Goal: Task Accomplishment & Management: Use online tool/utility

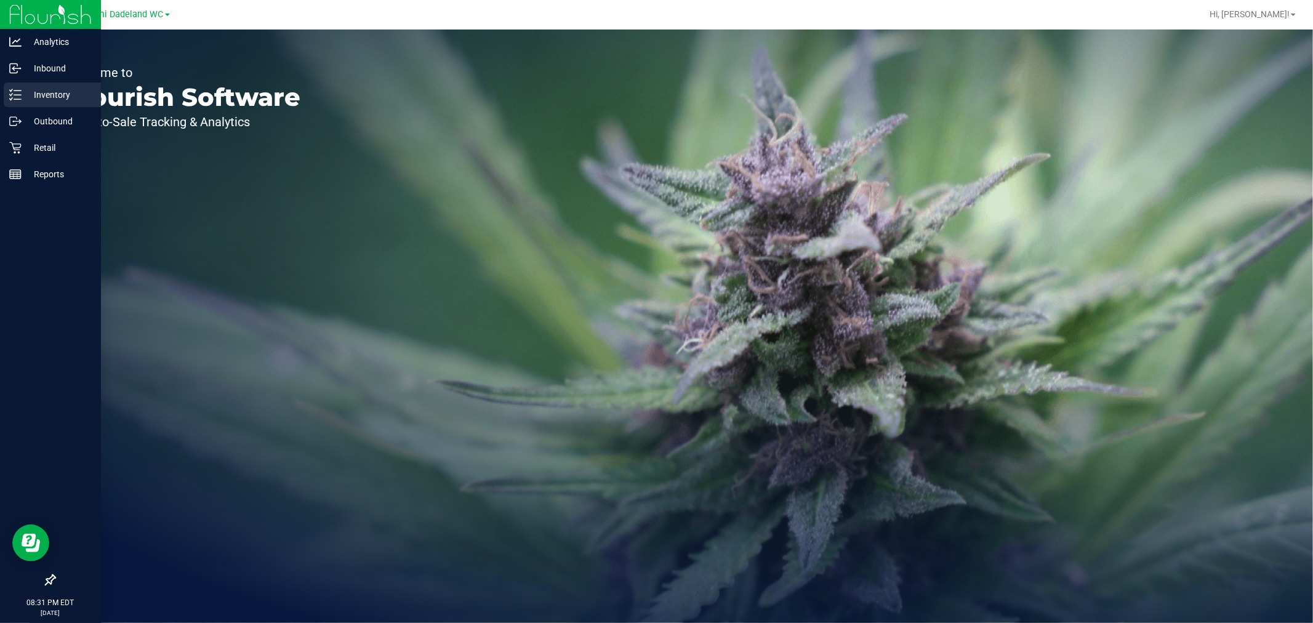
click at [60, 94] on p "Inventory" at bounding box center [59, 94] width 74 height 15
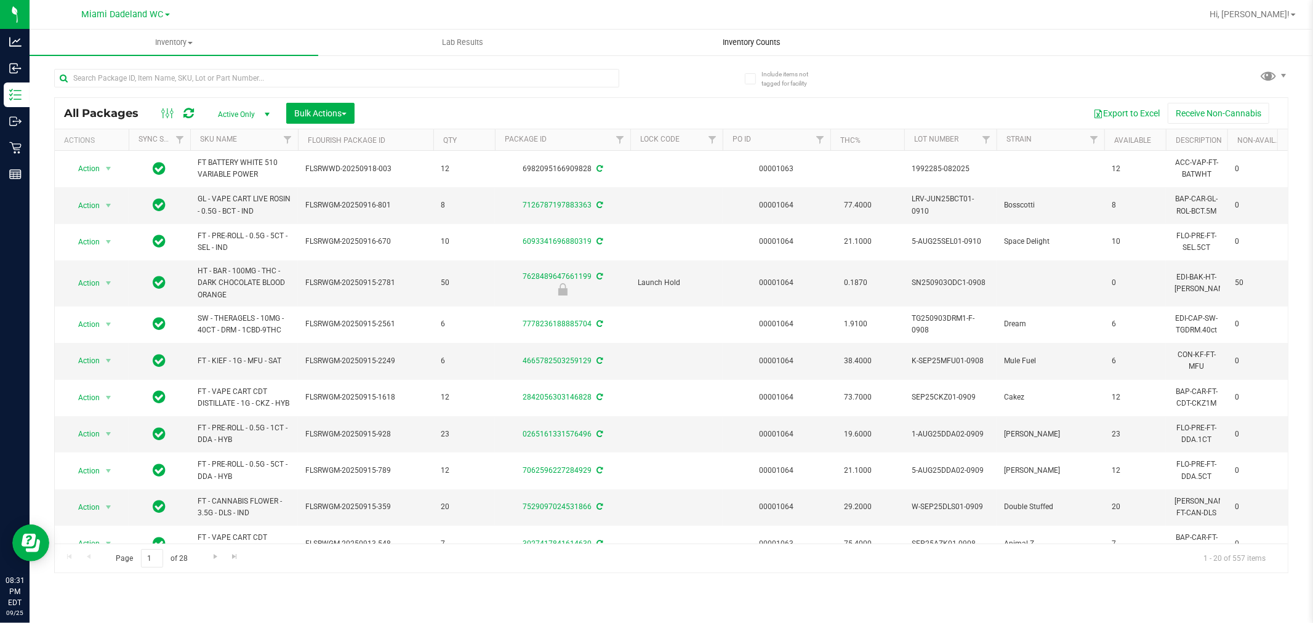
click at [762, 39] on span "Inventory Counts" at bounding box center [751, 42] width 91 height 11
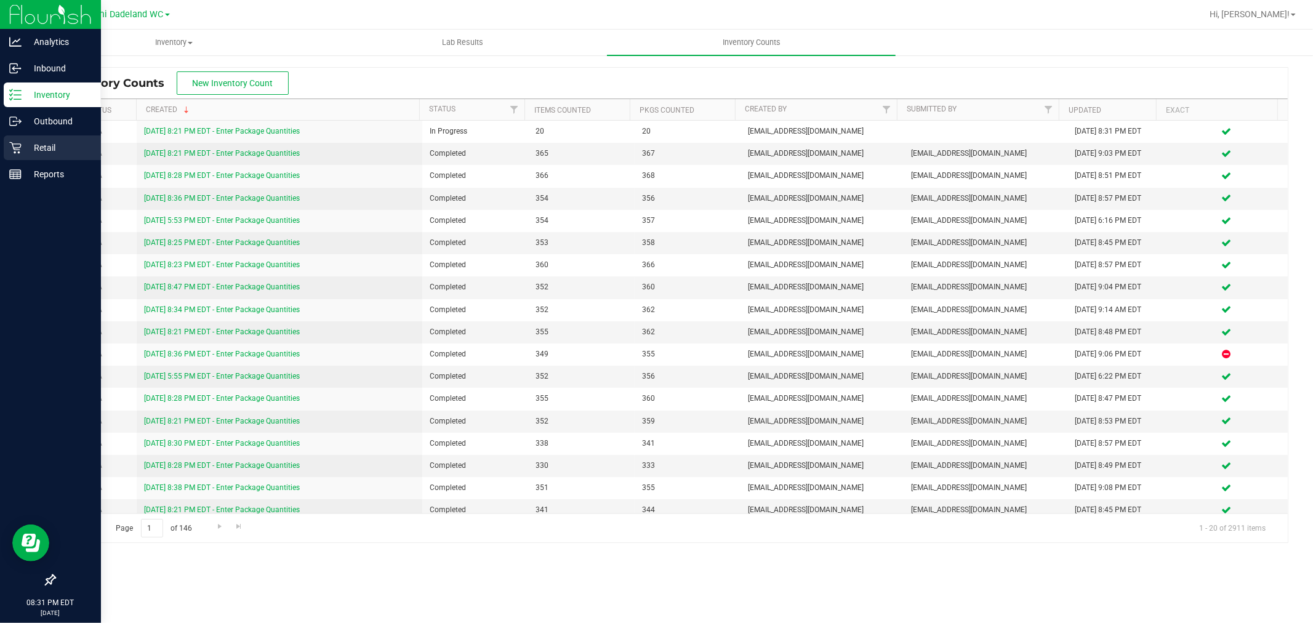
click at [52, 138] on div "Retail" at bounding box center [52, 147] width 97 height 25
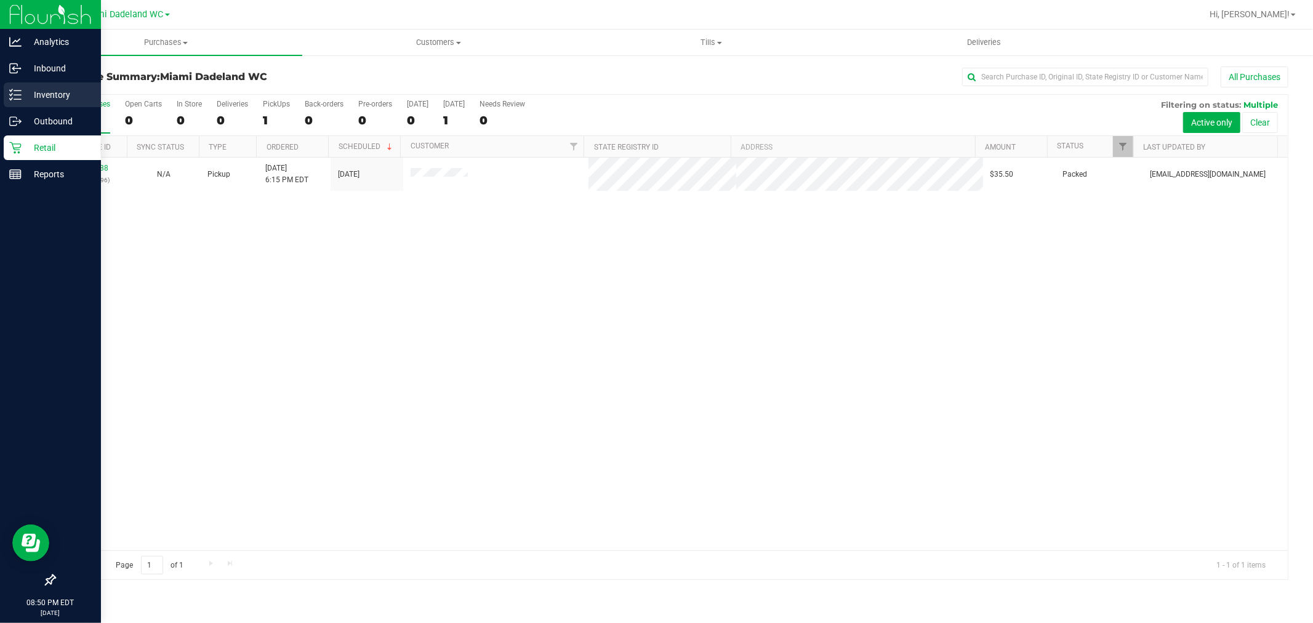
click at [39, 95] on p "Inventory" at bounding box center [59, 94] width 74 height 15
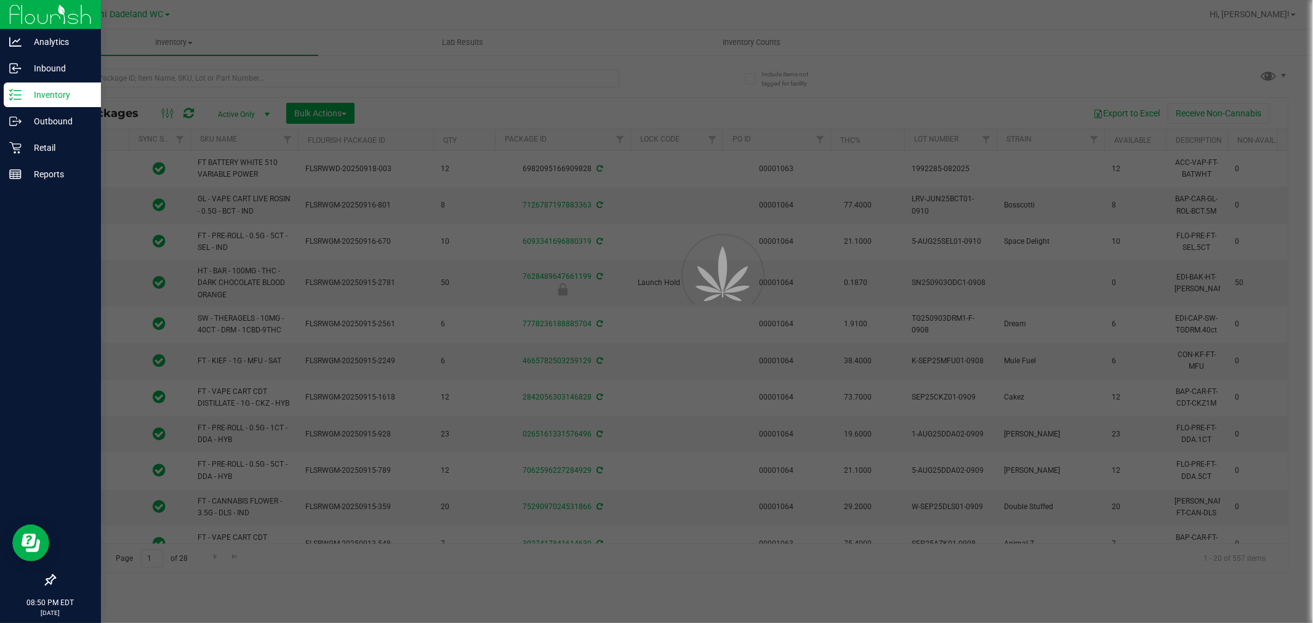
click at [747, 46] on div at bounding box center [656, 311] width 1313 height 623
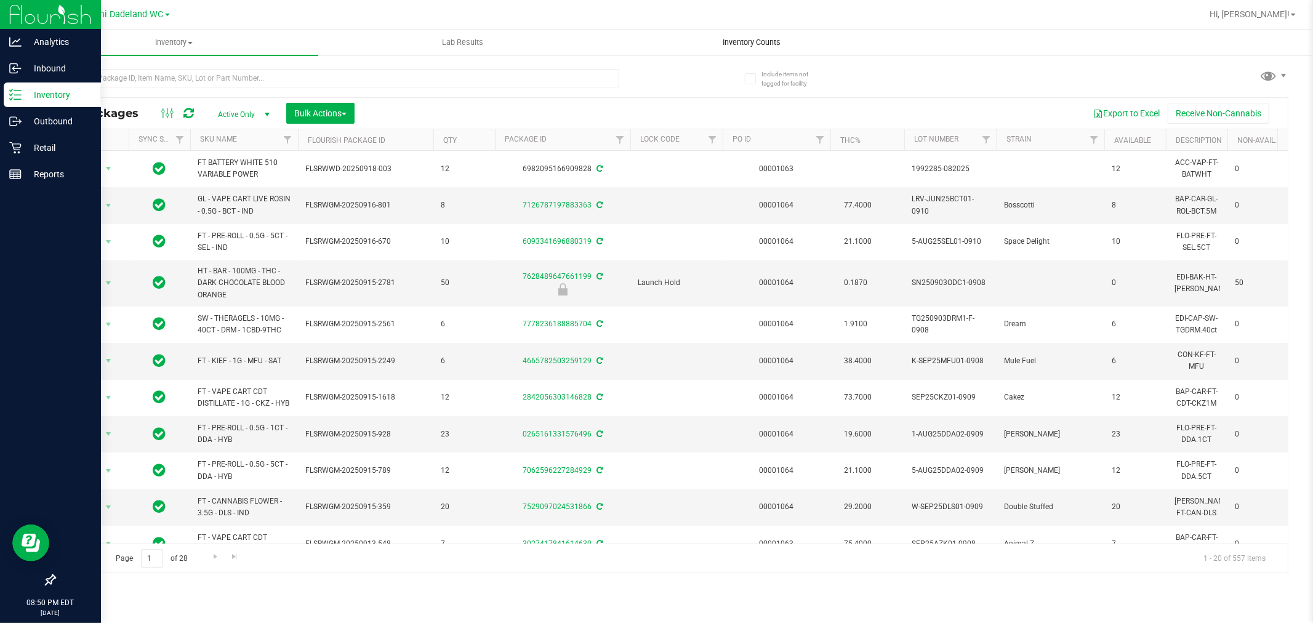
click at [748, 40] on span "Inventory Counts" at bounding box center [751, 42] width 91 height 11
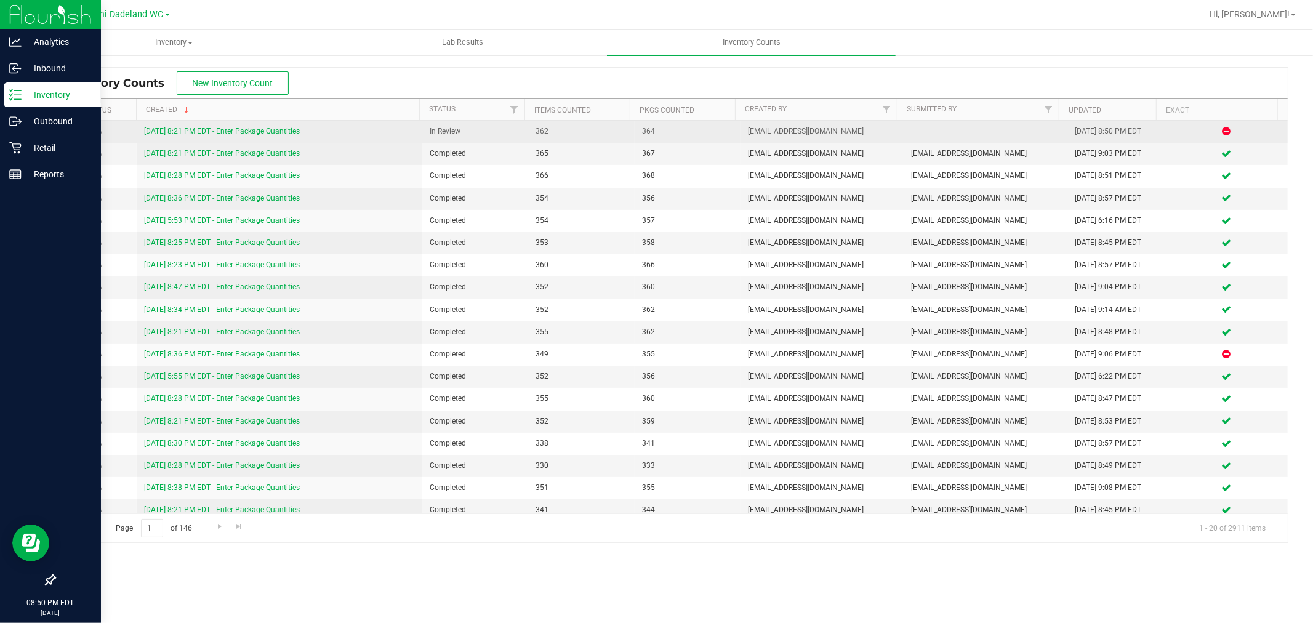
click at [259, 132] on link "[DATE] 8:21 PM EDT - Enter Package Quantities" at bounding box center [222, 131] width 156 height 9
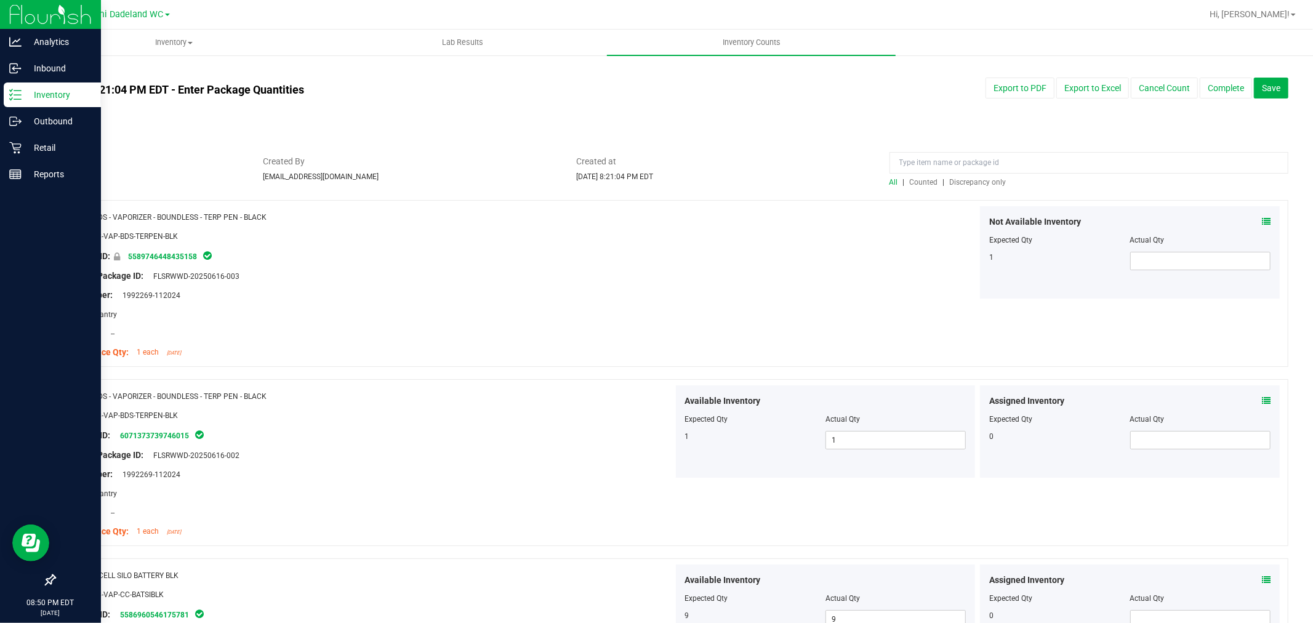
click at [953, 182] on span "Discrepancy only" at bounding box center [978, 182] width 57 height 9
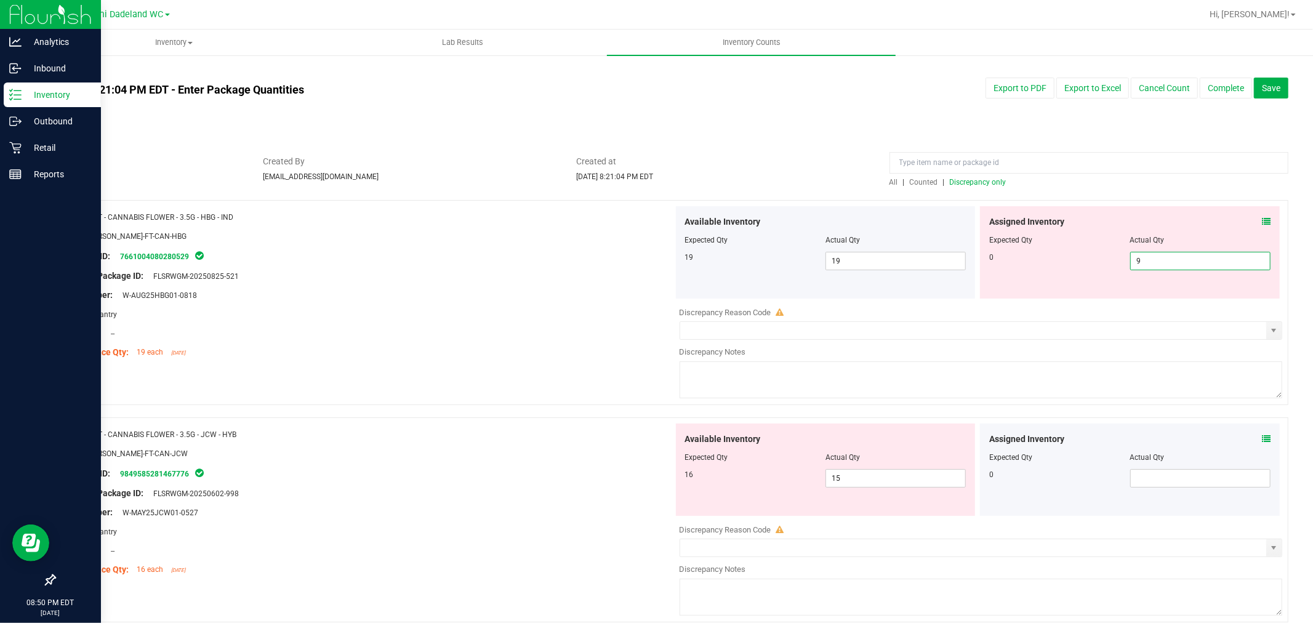
click at [1155, 262] on span "9 9" at bounding box center [1200, 261] width 140 height 18
click at [1155, 262] on input "9" at bounding box center [1200, 260] width 139 height 17
click at [1094, 179] on div "All | Counted | Discrepancy only" at bounding box center [1088, 182] width 399 height 11
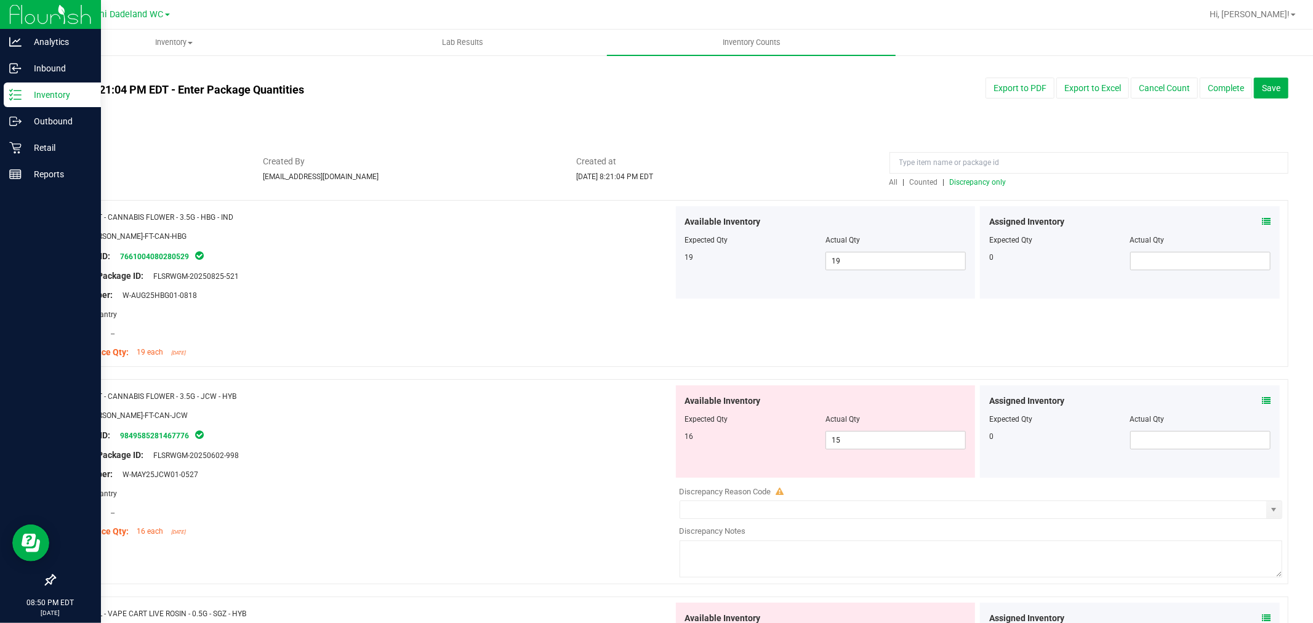
click at [419, 297] on div "Lot Number: W-AUG25HBG01-0818" at bounding box center [368, 295] width 609 height 13
click at [968, 187] on div "All | Counted | Discrepancy only" at bounding box center [1088, 182] width 399 height 11
click at [950, 181] on span "Discrepancy only" at bounding box center [978, 182] width 57 height 9
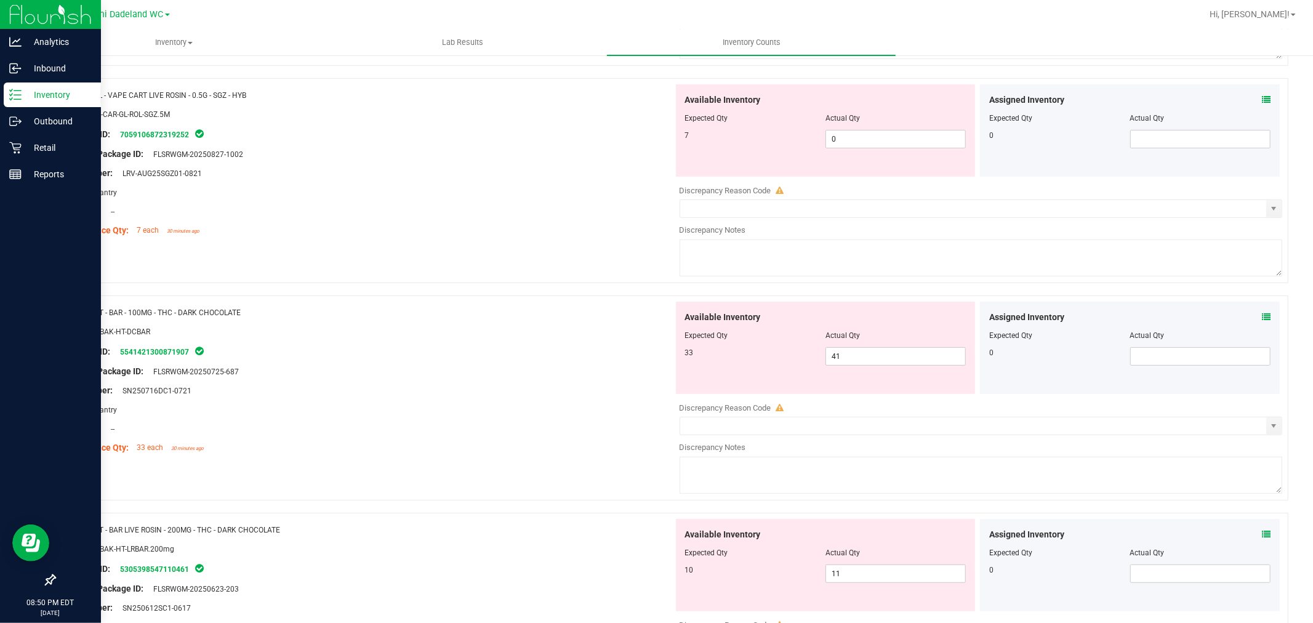
scroll to position [342, 0]
click at [875, 142] on div "Available Inventory Expected Qty Actual Qty 7 0 0" at bounding box center [826, 128] width 300 height 92
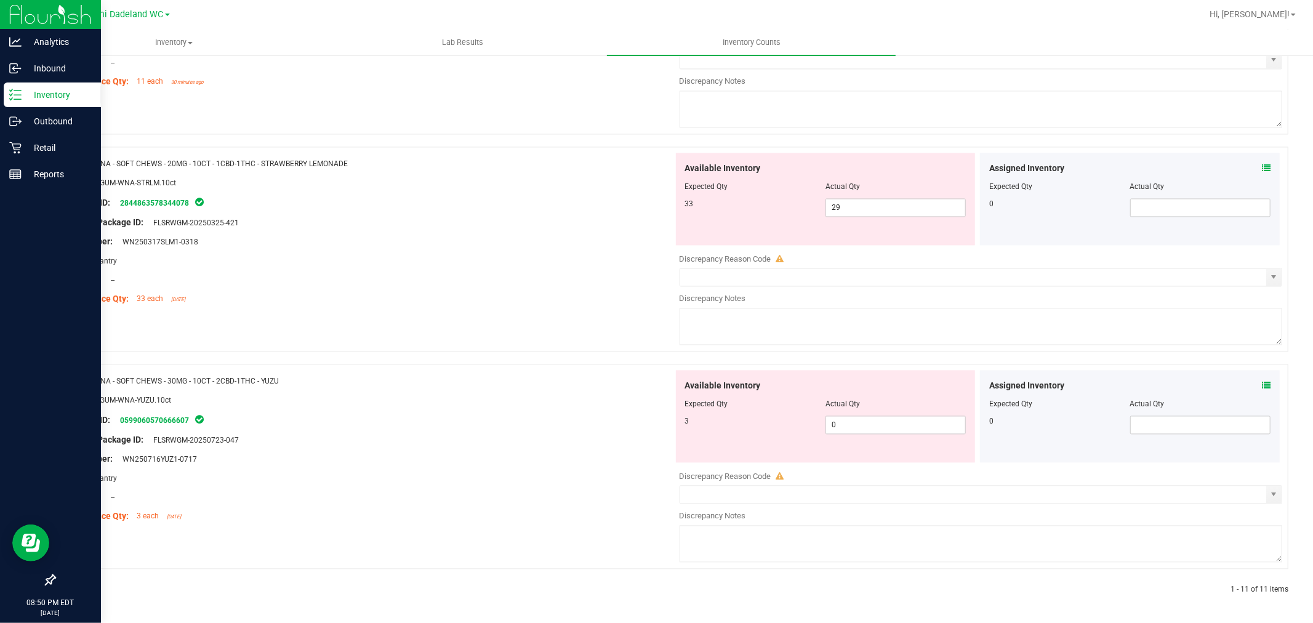
scroll to position [2016, 0]
click at [862, 427] on span "0 0" at bounding box center [895, 424] width 140 height 18
click at [881, 427] on input "0" at bounding box center [895, 424] width 139 height 17
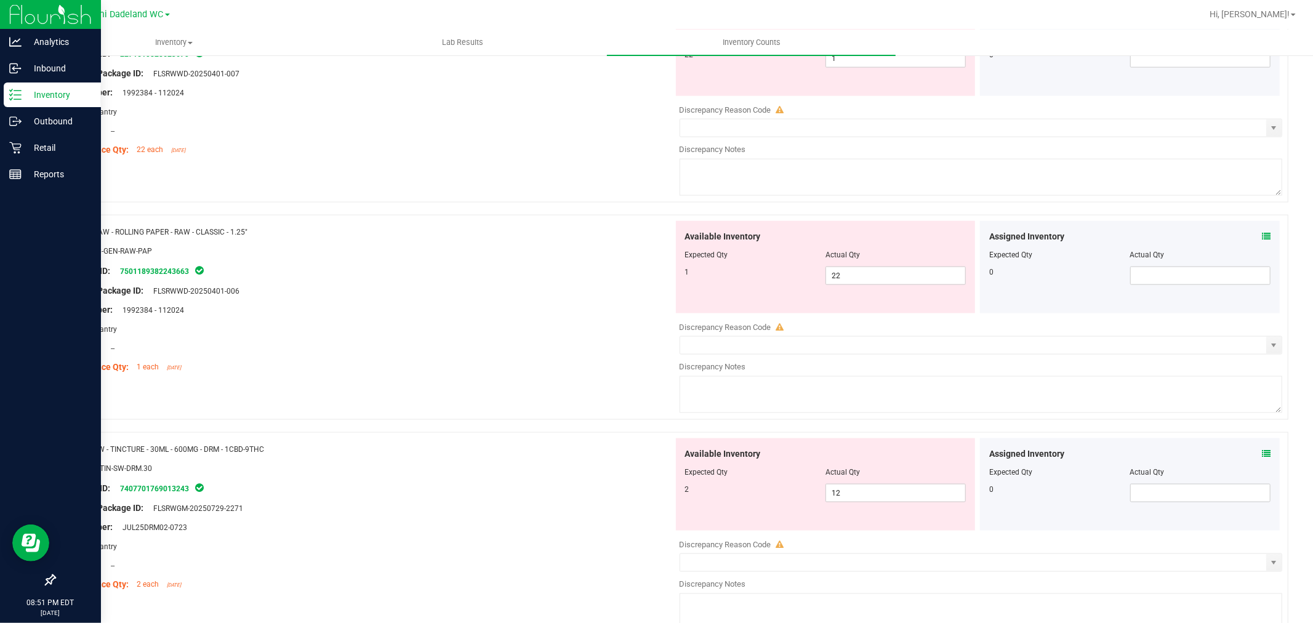
scroll to position [1264, 0]
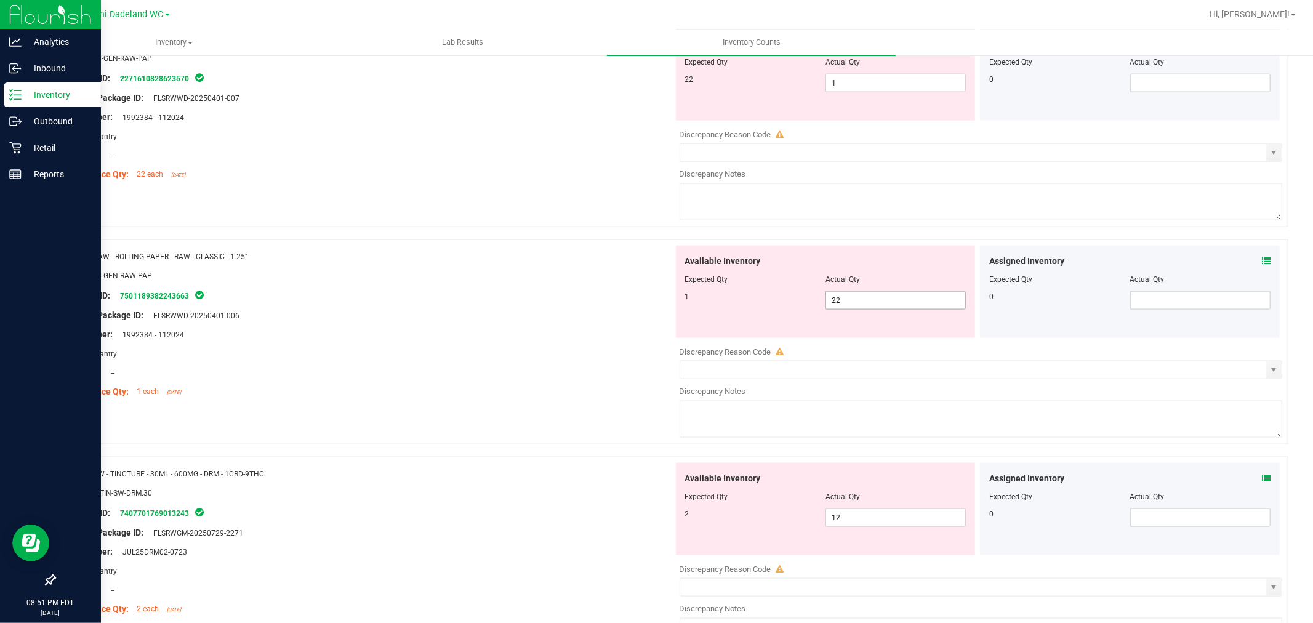
click at [874, 305] on span "22 22" at bounding box center [895, 300] width 140 height 18
click at [874, 305] on input "22" at bounding box center [895, 300] width 139 height 17
type input "1"
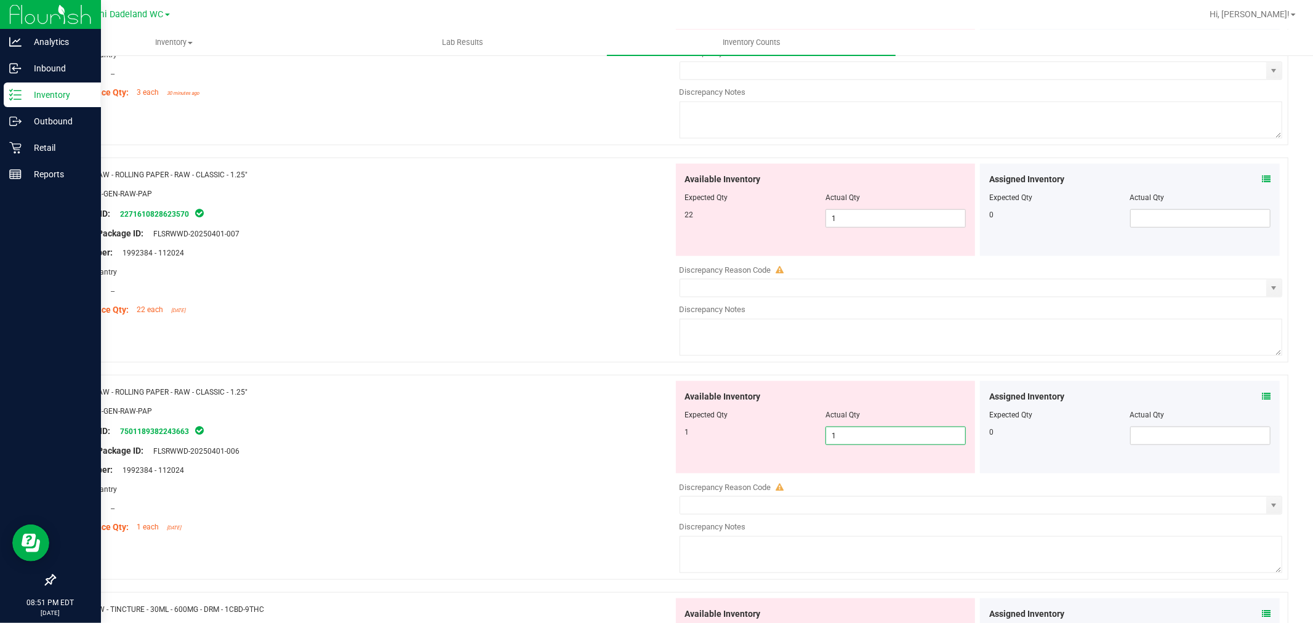
scroll to position [1128, 0]
type input "1"
click at [838, 236] on div "Available Inventory Expected Qty Actual Qty 22 1 1" at bounding box center [826, 211] width 300 height 92
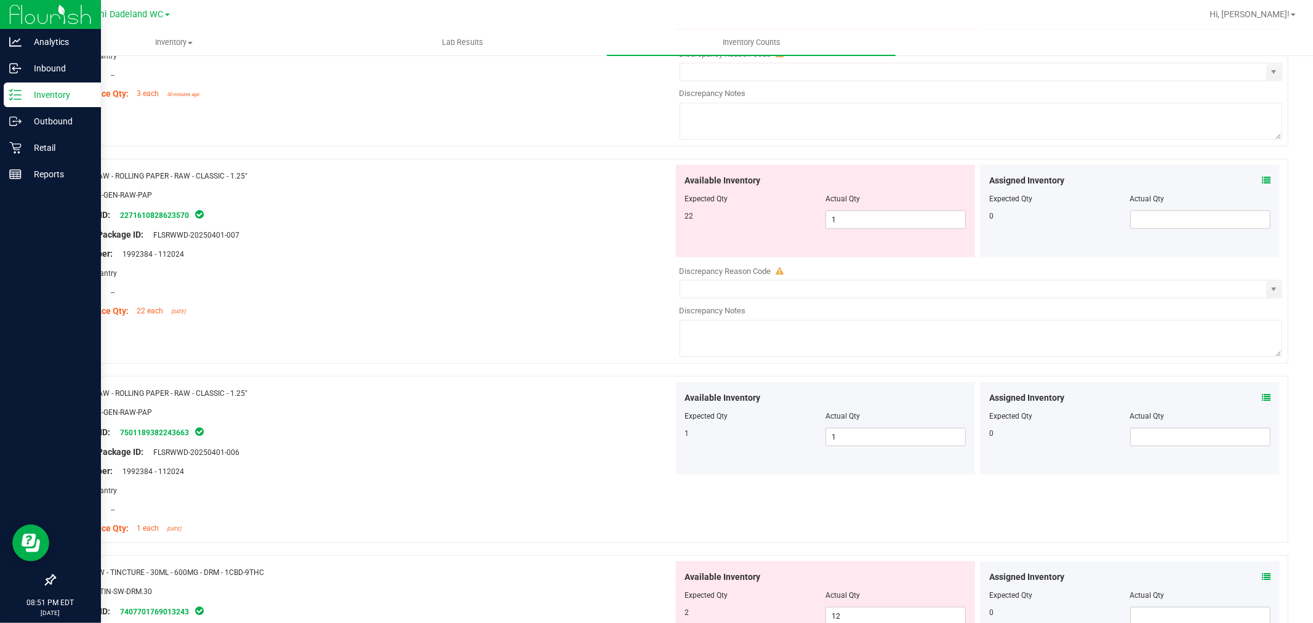
click at [840, 233] on div "Available Inventory Expected Qty Actual Qty 22 1 1" at bounding box center [826, 211] width 300 height 92
click at [844, 219] on span "1 1" at bounding box center [895, 220] width 140 height 18
type input "1"
type input "22"
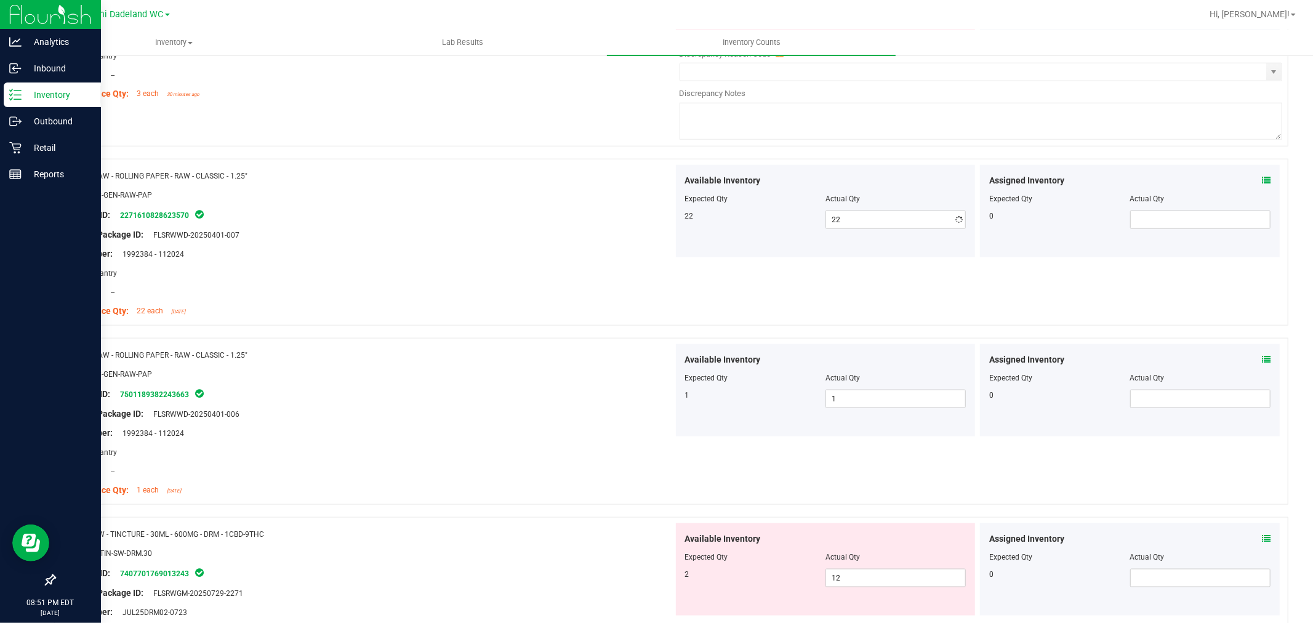
click at [569, 247] on div at bounding box center [368, 244] width 609 height 6
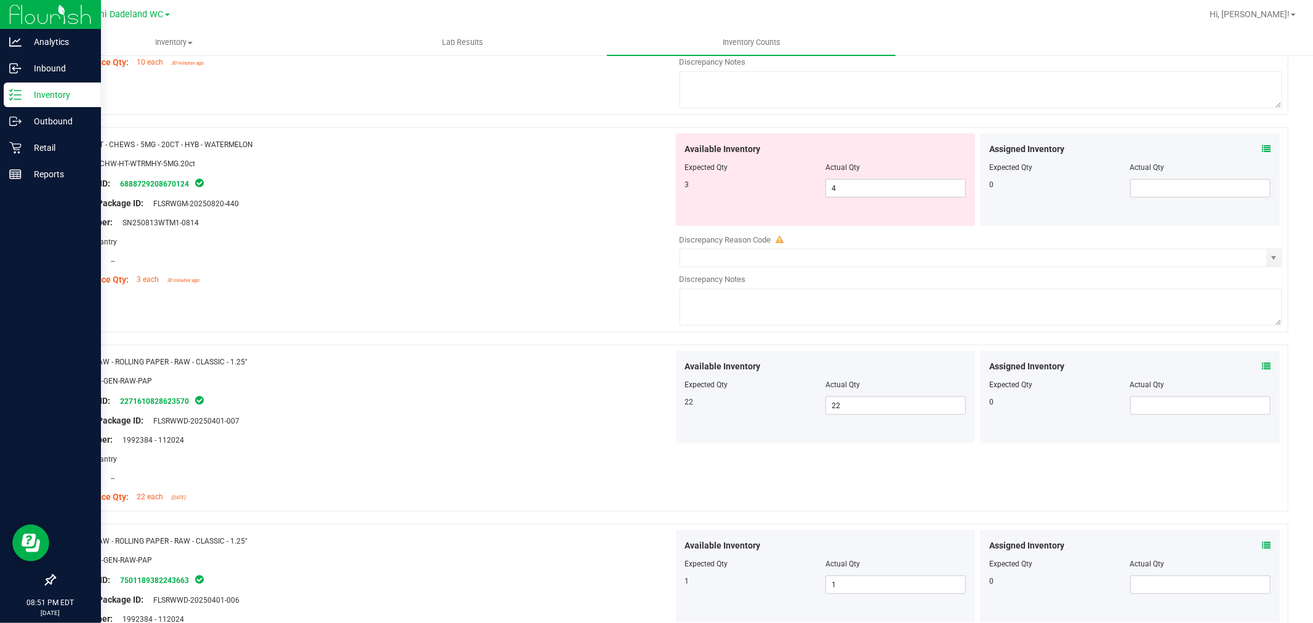
scroll to position [922, 0]
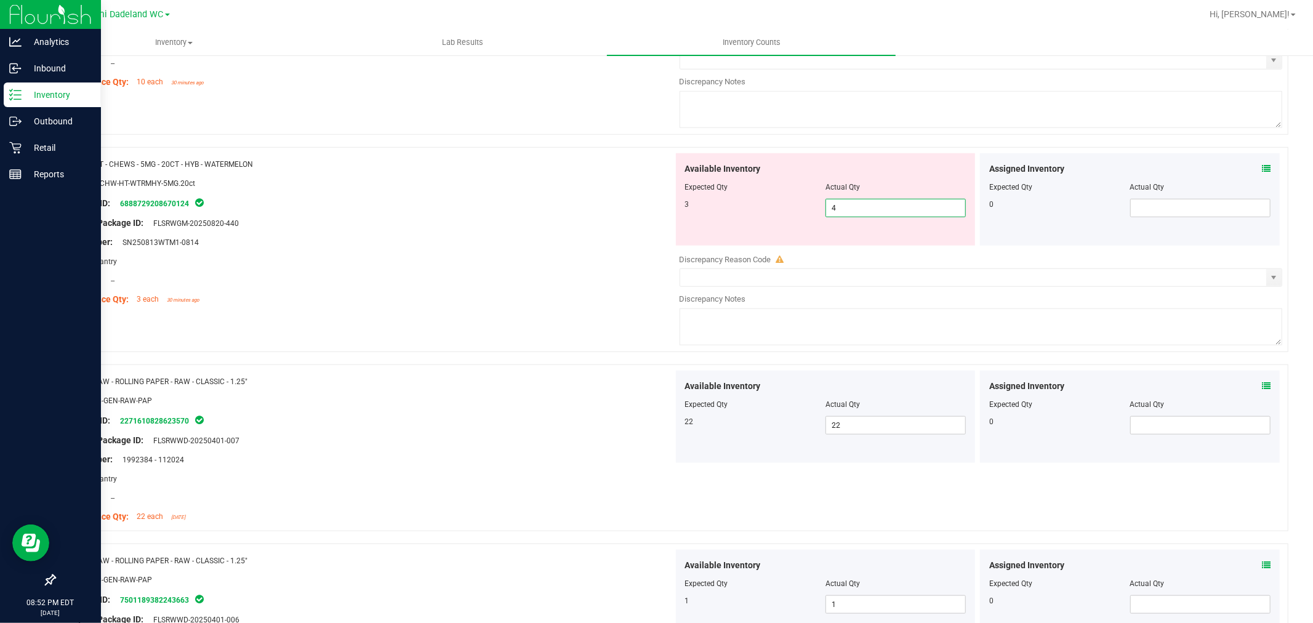
click at [851, 207] on span "4 4" at bounding box center [895, 208] width 140 height 18
click at [851, 207] on input "4" at bounding box center [895, 207] width 139 height 17
type input "3"
click at [571, 289] on div at bounding box center [368, 290] width 609 height 6
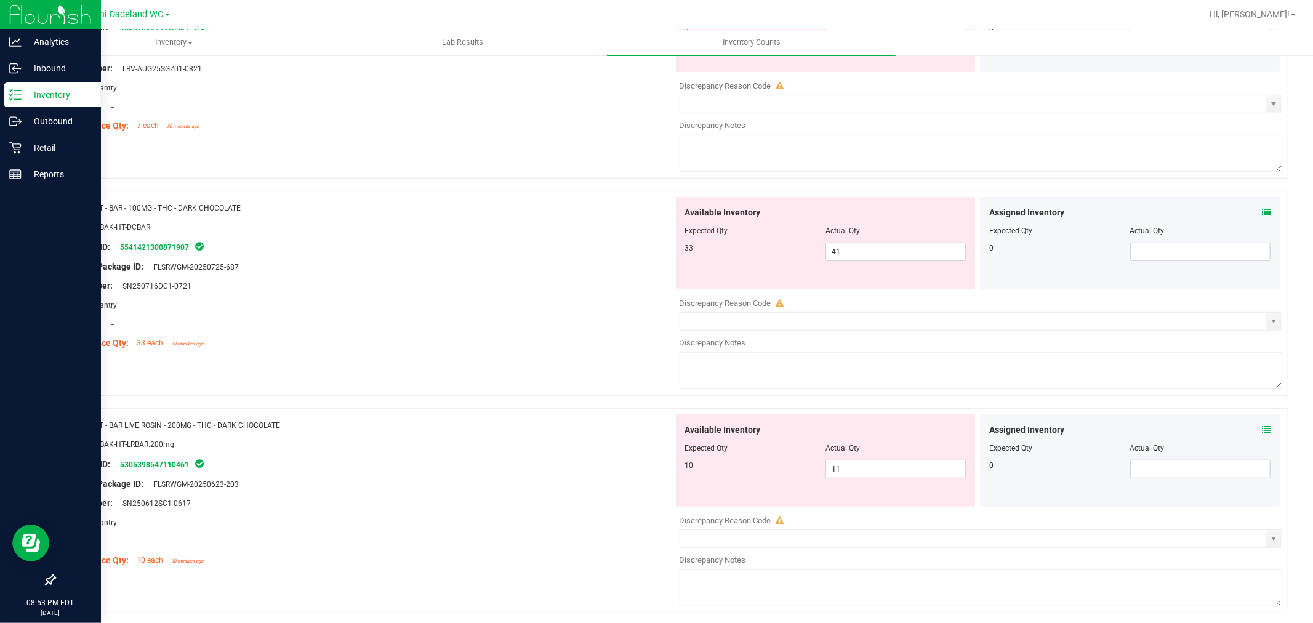
scroll to position [512, 0]
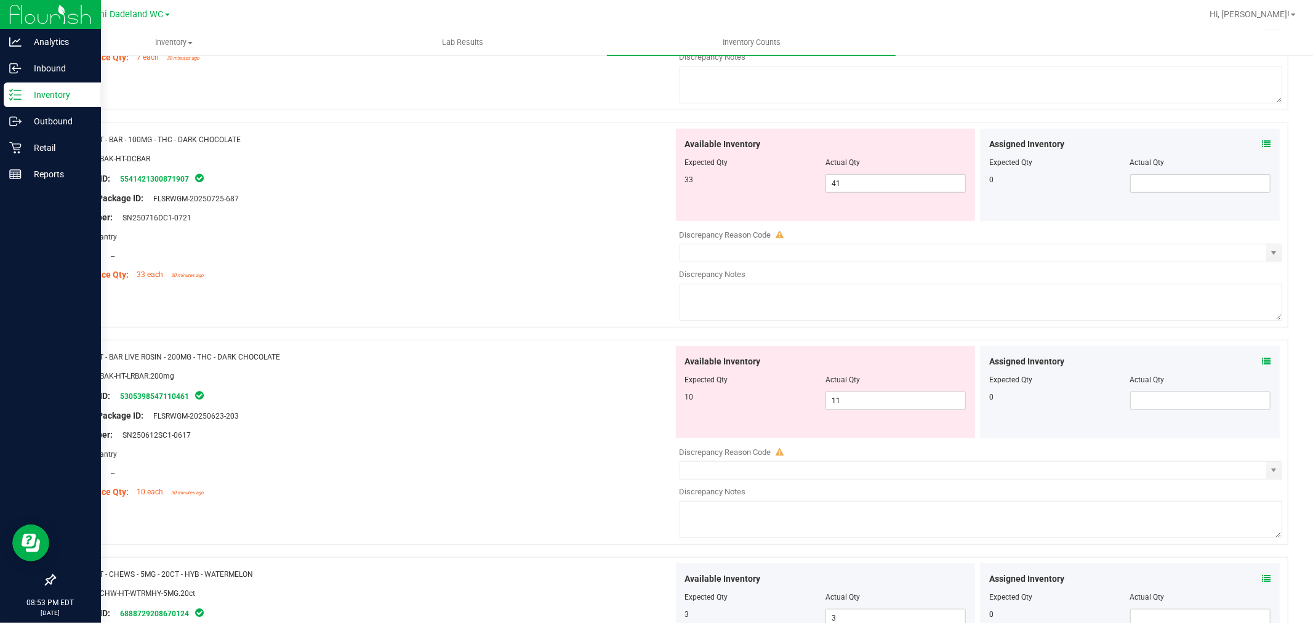
click at [779, 322] on span at bounding box center [981, 318] width 603 height 9
click at [782, 314] on textarea at bounding box center [981, 302] width 603 height 37
click at [761, 517] on textarea at bounding box center [981, 519] width 603 height 37
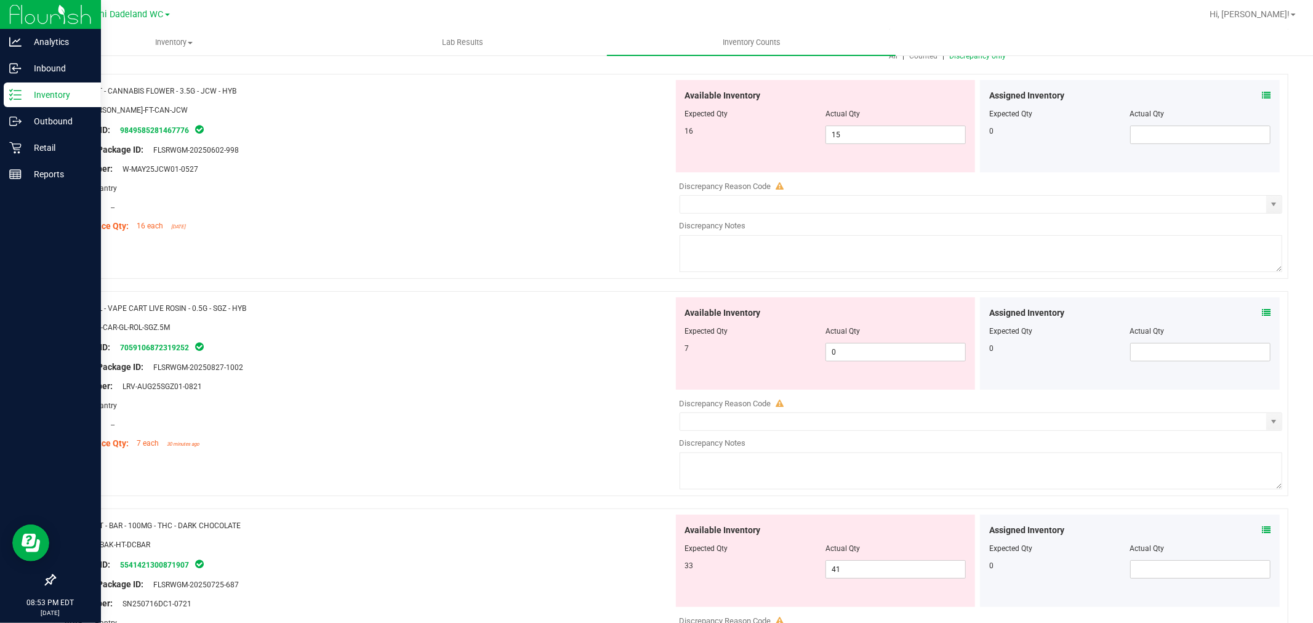
scroll to position [102, 0]
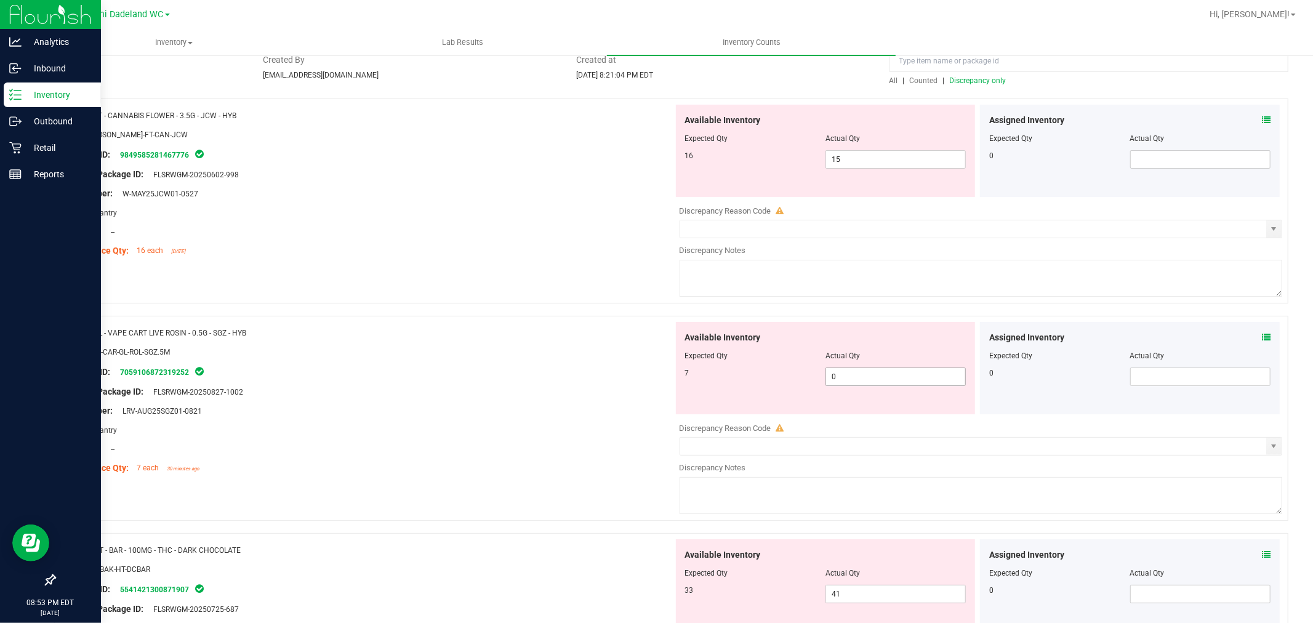
click at [825, 379] on span "0 0" at bounding box center [895, 376] width 140 height 18
click at [839, 378] on input "0" at bounding box center [895, 376] width 139 height 17
type input "7"
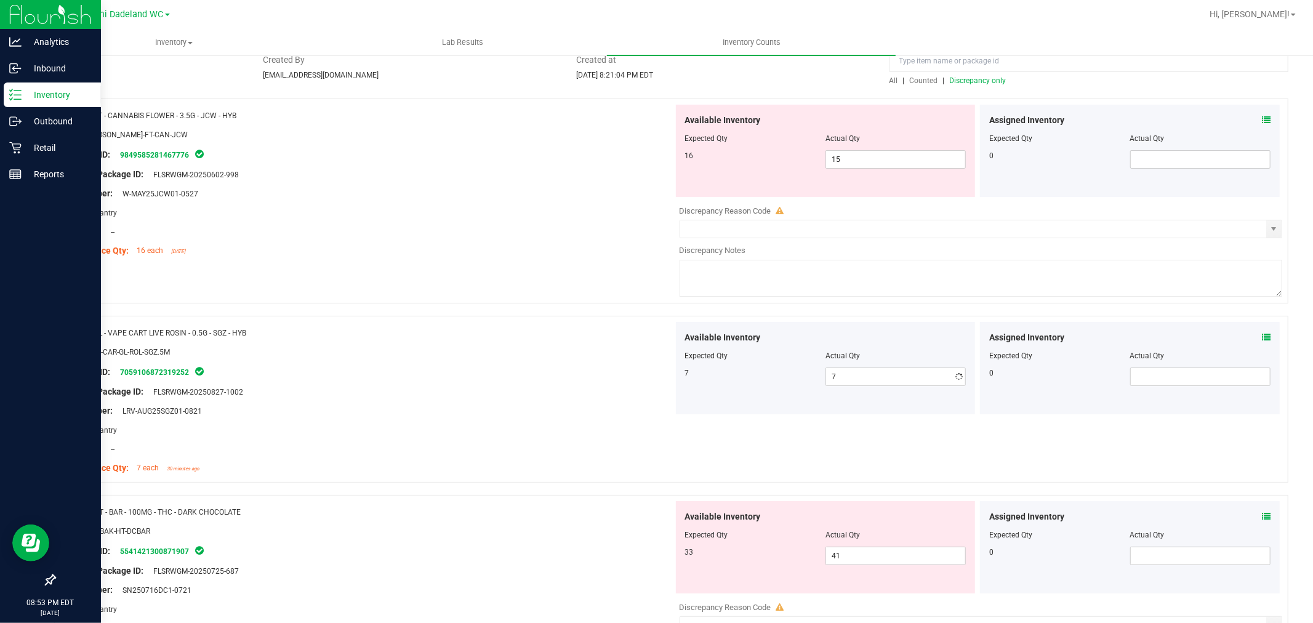
click at [531, 360] on div at bounding box center [368, 361] width 609 height 6
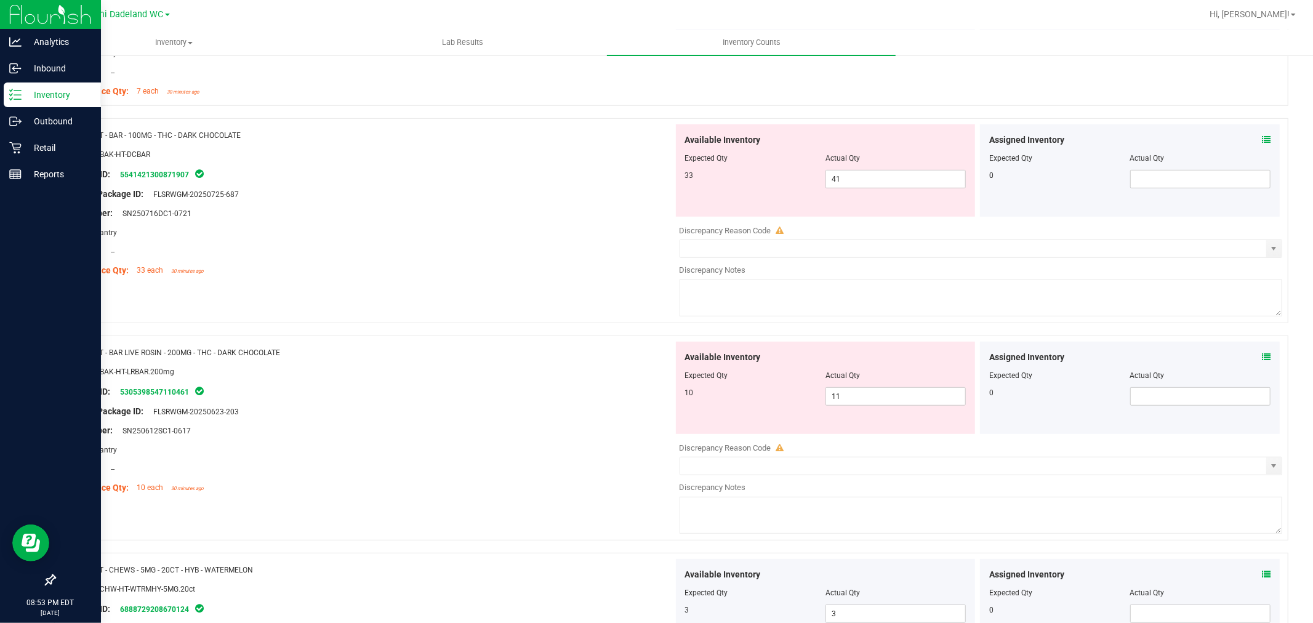
scroll to position [410, 0]
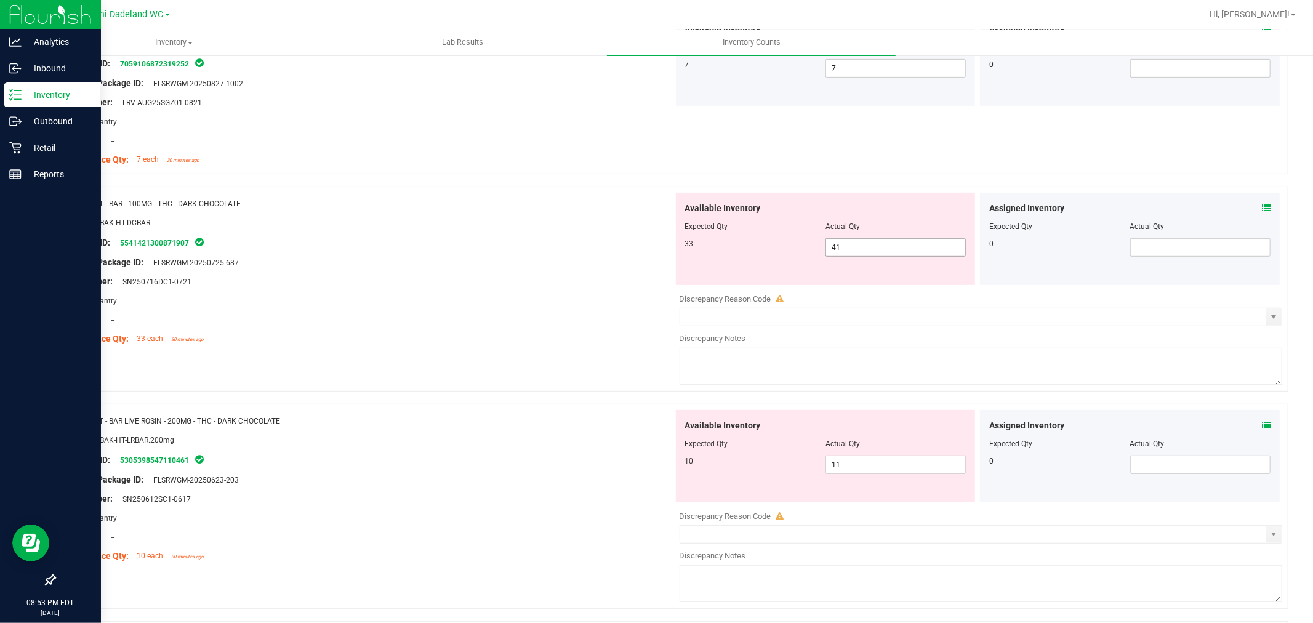
click at [889, 252] on span "41 41" at bounding box center [895, 247] width 140 height 18
click at [889, 252] on input "41" at bounding box center [895, 247] width 139 height 17
type input "33"
click at [565, 332] on div "Compliance Qty: 33 each 30 minutes ago" at bounding box center [368, 338] width 609 height 13
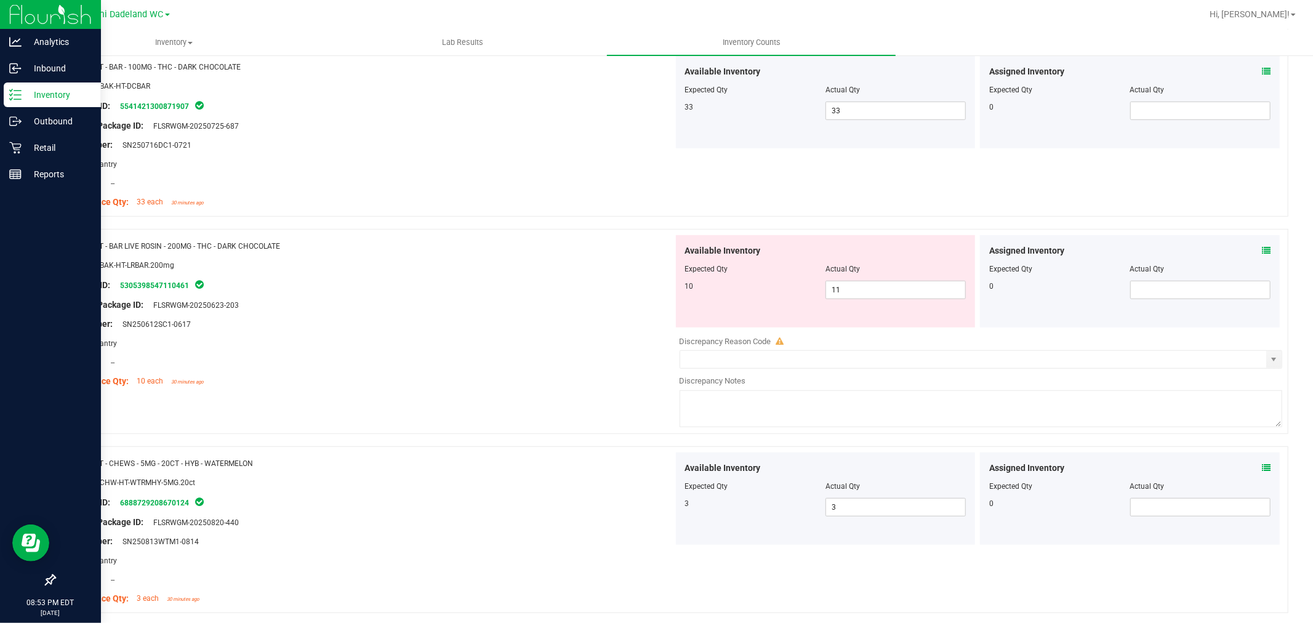
scroll to position [616, 0]
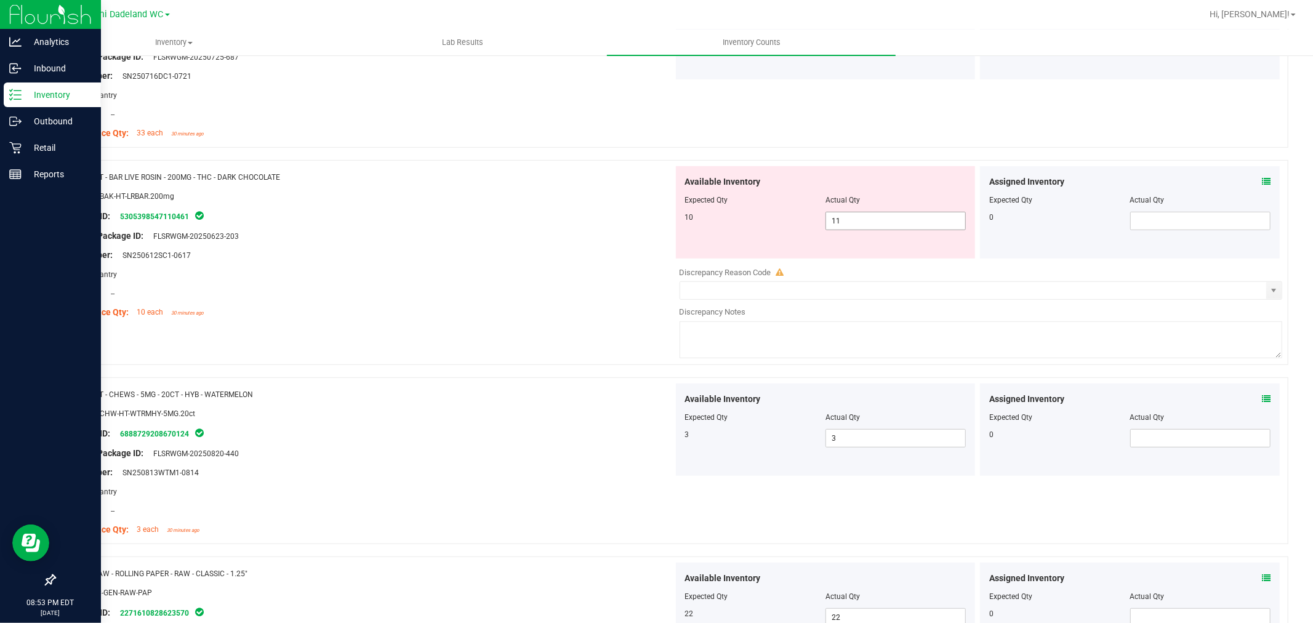
click at [886, 222] on span "11 11" at bounding box center [895, 221] width 140 height 18
type input "10"
click at [506, 326] on div "Name: HT - BAR LIVE ROSIN - 200MG - THC - DARK CHOCOLATE SKU: EDI-BAK-HT-LRBAR.…" at bounding box center [671, 262] width 1234 height 205
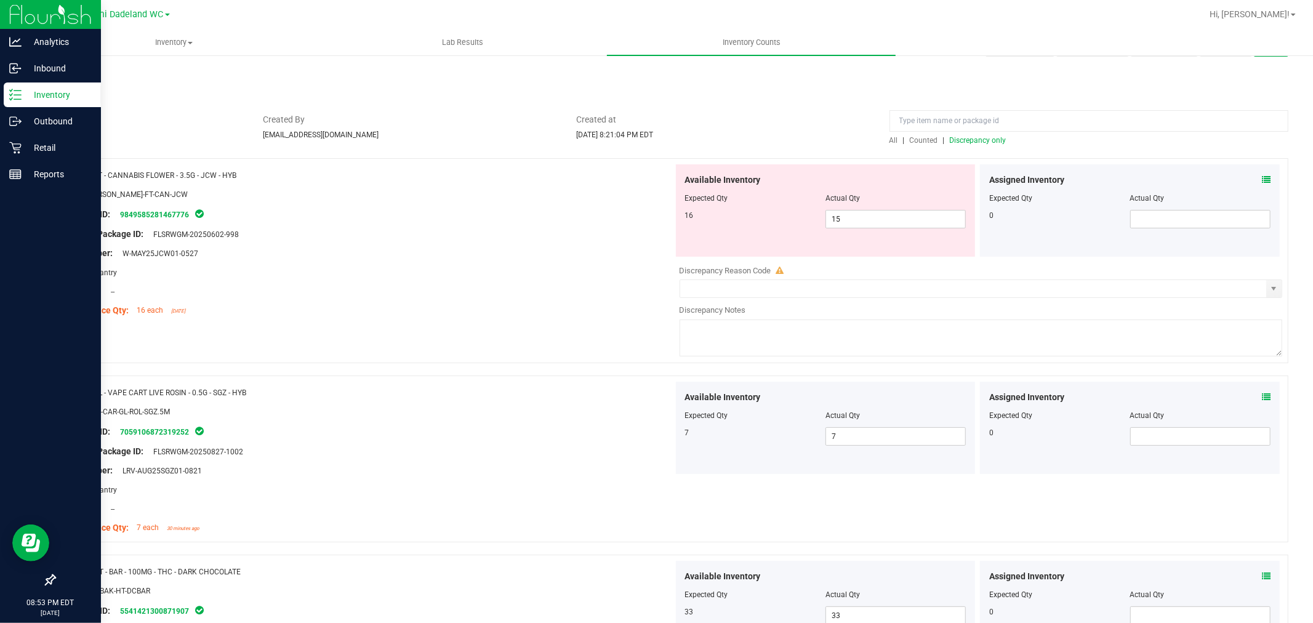
scroll to position [0, 0]
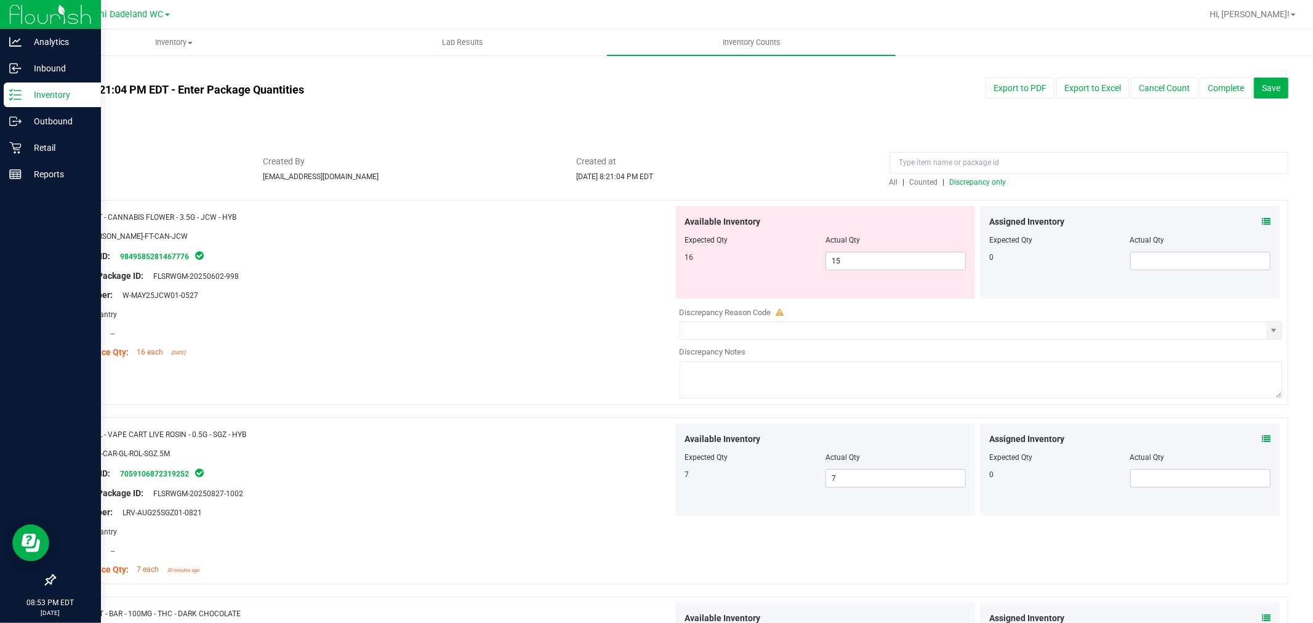
click at [970, 182] on span "Discrepancy only" at bounding box center [978, 182] width 57 height 9
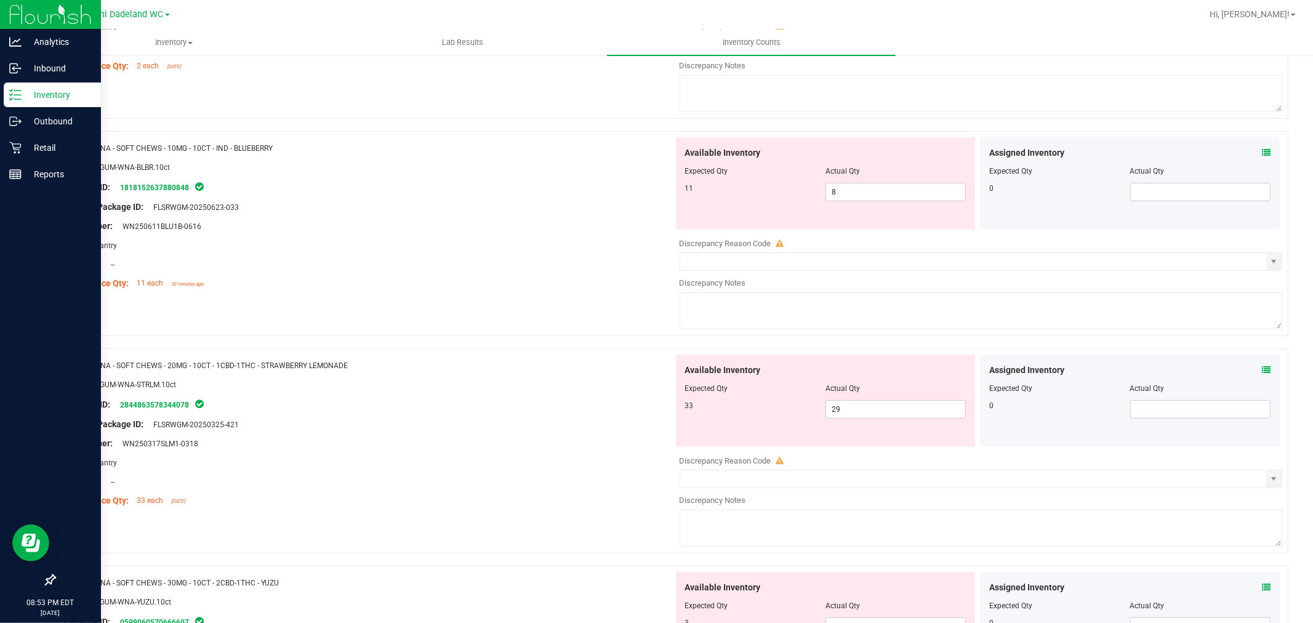
scroll to position [503, 0]
click at [859, 407] on span "29 29" at bounding box center [895, 410] width 140 height 18
click at [859, 407] on input "29" at bounding box center [895, 409] width 139 height 17
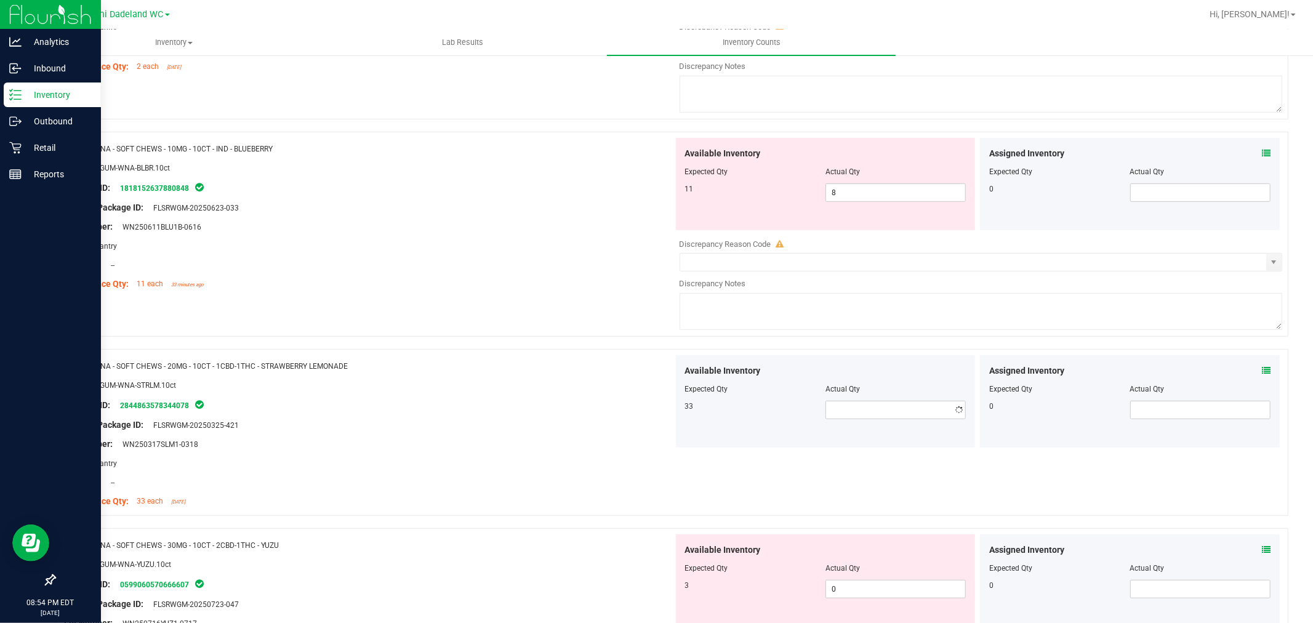
click at [537, 246] on div "Area: Pantry" at bounding box center [368, 245] width 609 height 13
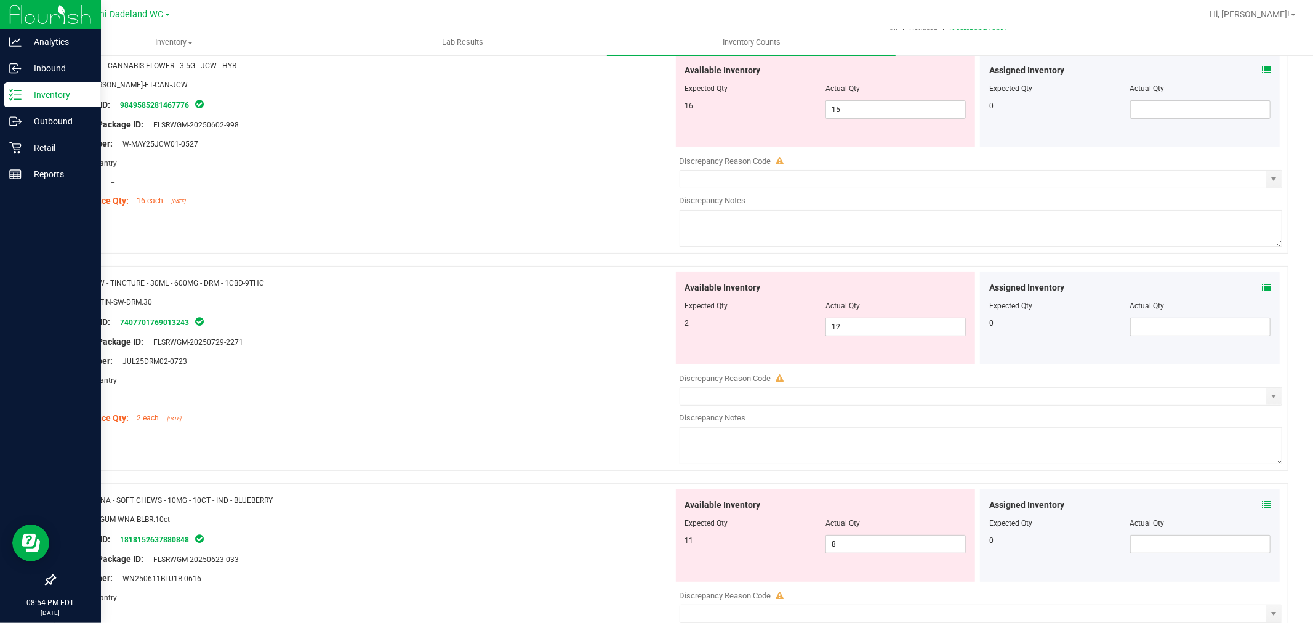
scroll to position [0, 0]
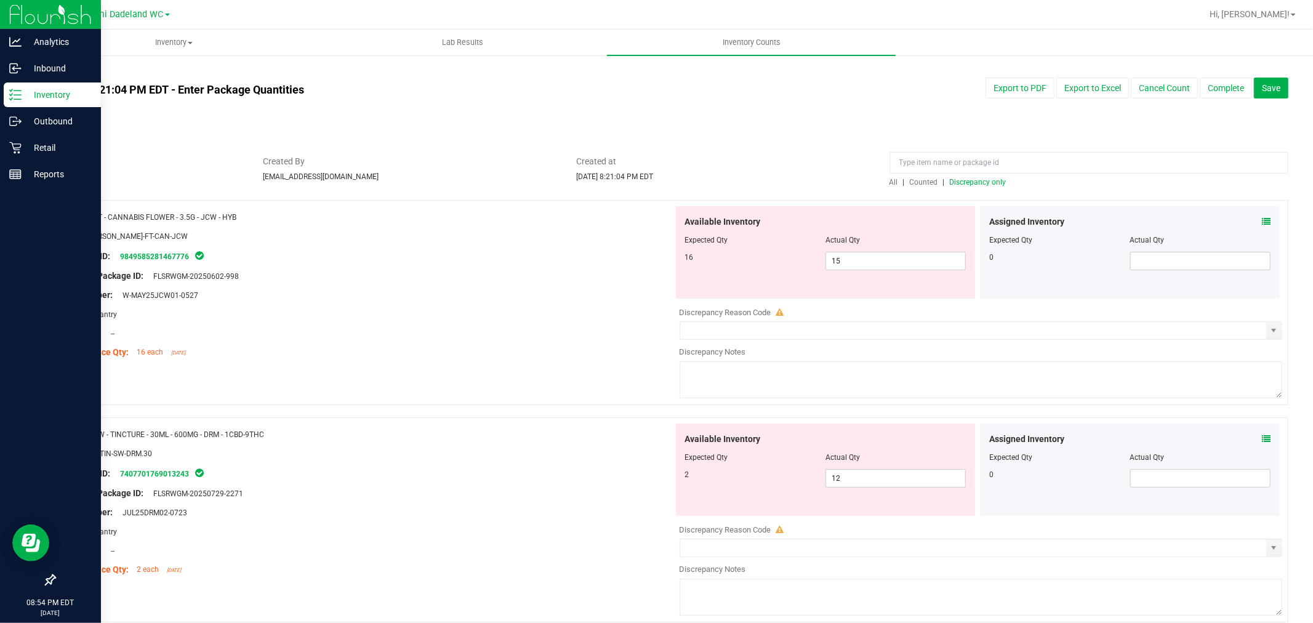
click at [967, 179] on span "Discrepancy only" at bounding box center [978, 182] width 57 height 9
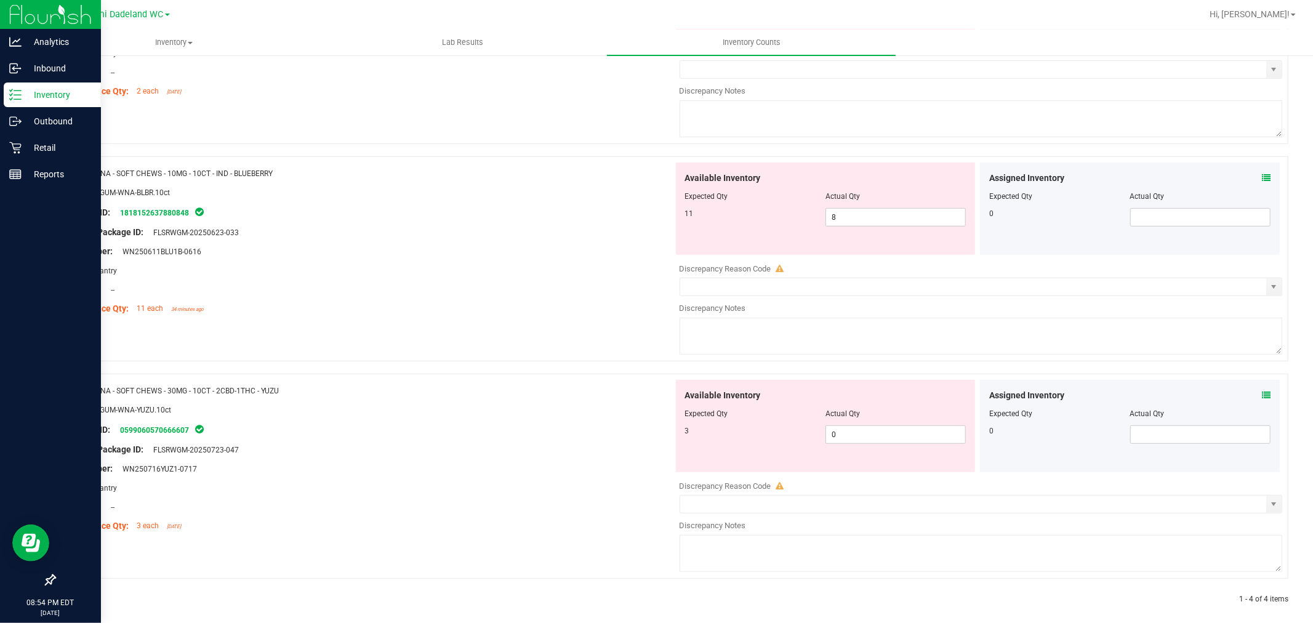
scroll to position [490, 0]
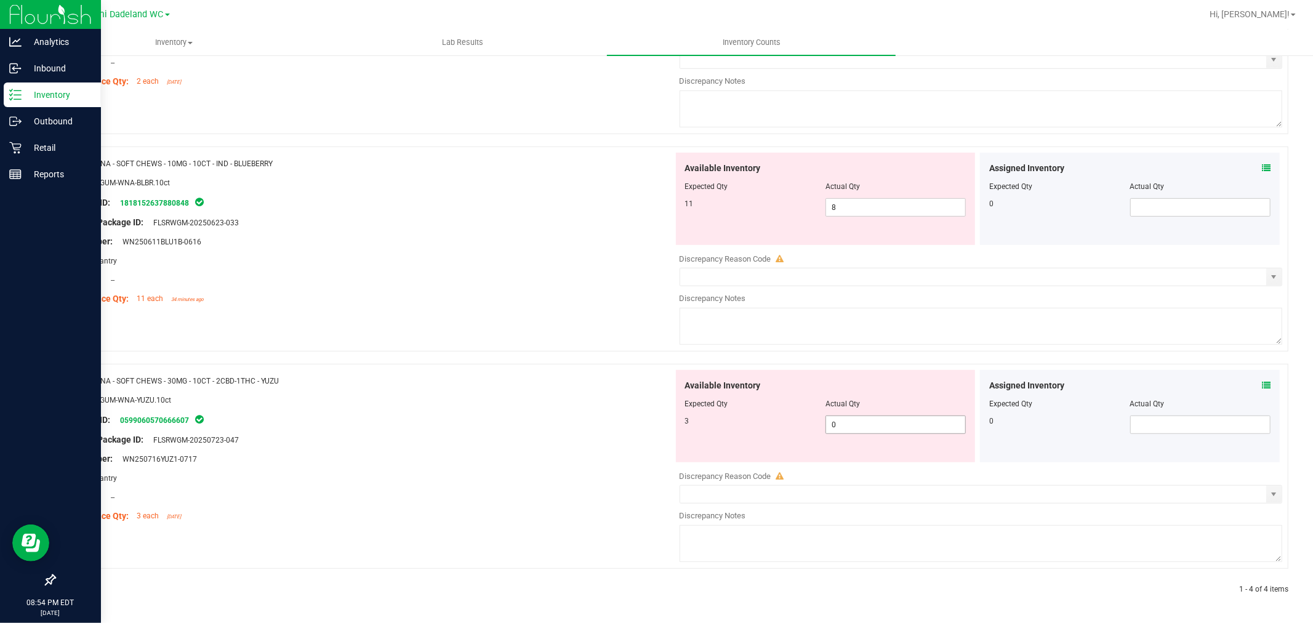
click at [876, 431] on span "0 0" at bounding box center [895, 424] width 140 height 18
type input "3"
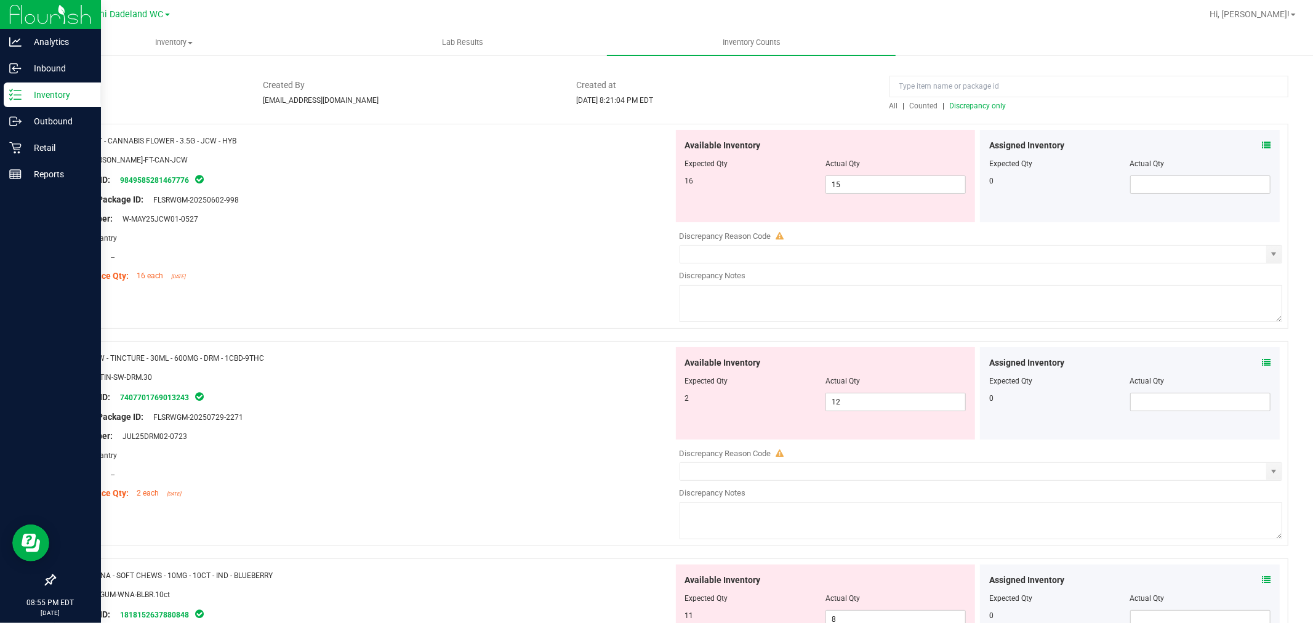
scroll to position [0, 0]
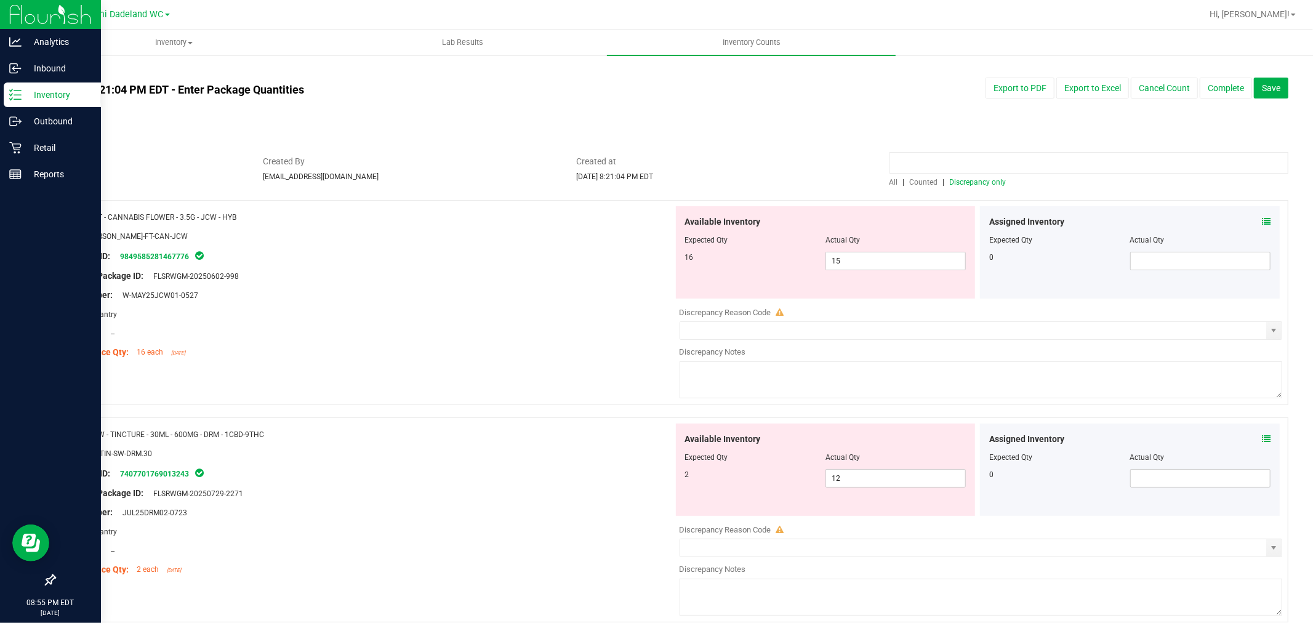
type input "3"
click at [969, 161] on input at bounding box center [1088, 163] width 399 height 22
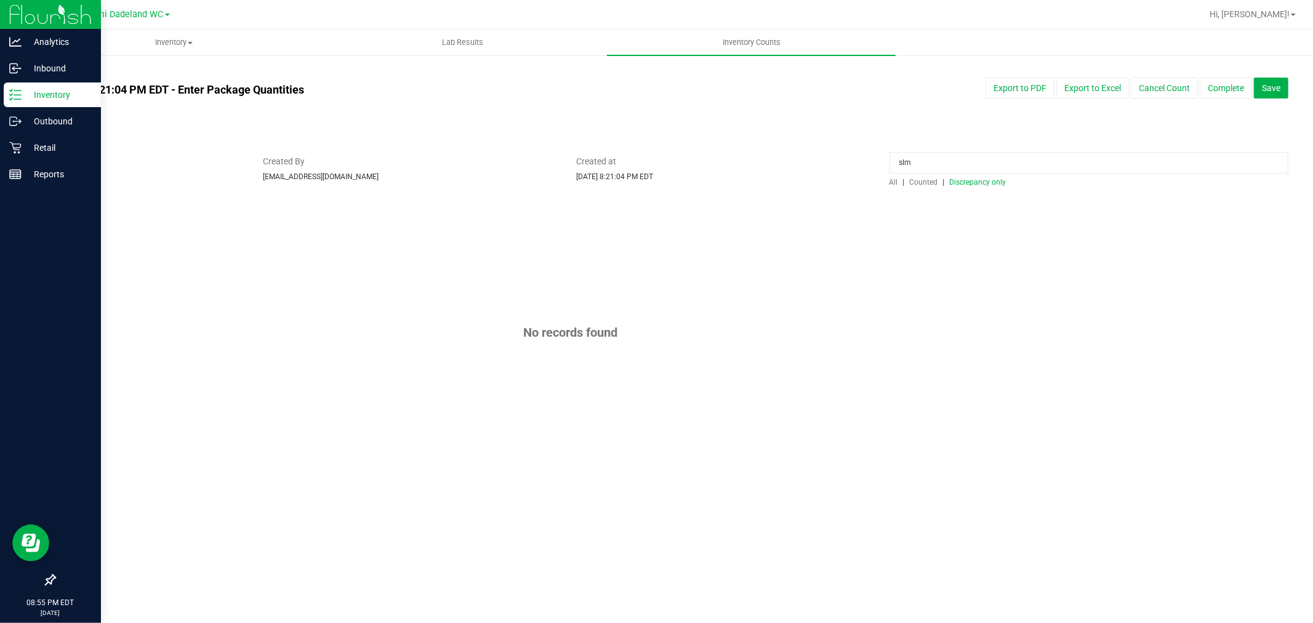
click at [915, 182] on span "Counted" at bounding box center [924, 182] width 28 height 9
click at [893, 183] on span "All" at bounding box center [893, 182] width 9 height 9
click at [948, 164] on input "slm" at bounding box center [1088, 163] width 399 height 22
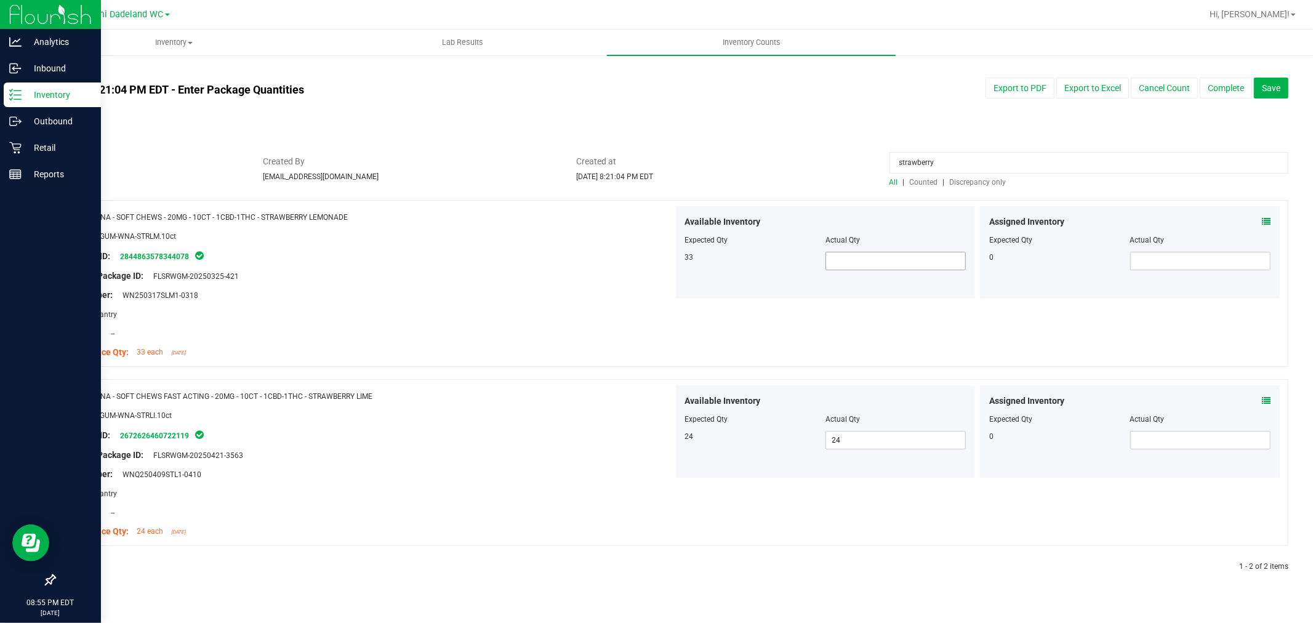
type input "strawberry"
click at [917, 253] on span at bounding box center [895, 261] width 140 height 18
click at [965, 162] on input "strawberry" at bounding box center [1088, 163] width 399 height 22
click at [933, 252] on span at bounding box center [895, 261] width 140 height 18
type input "32"
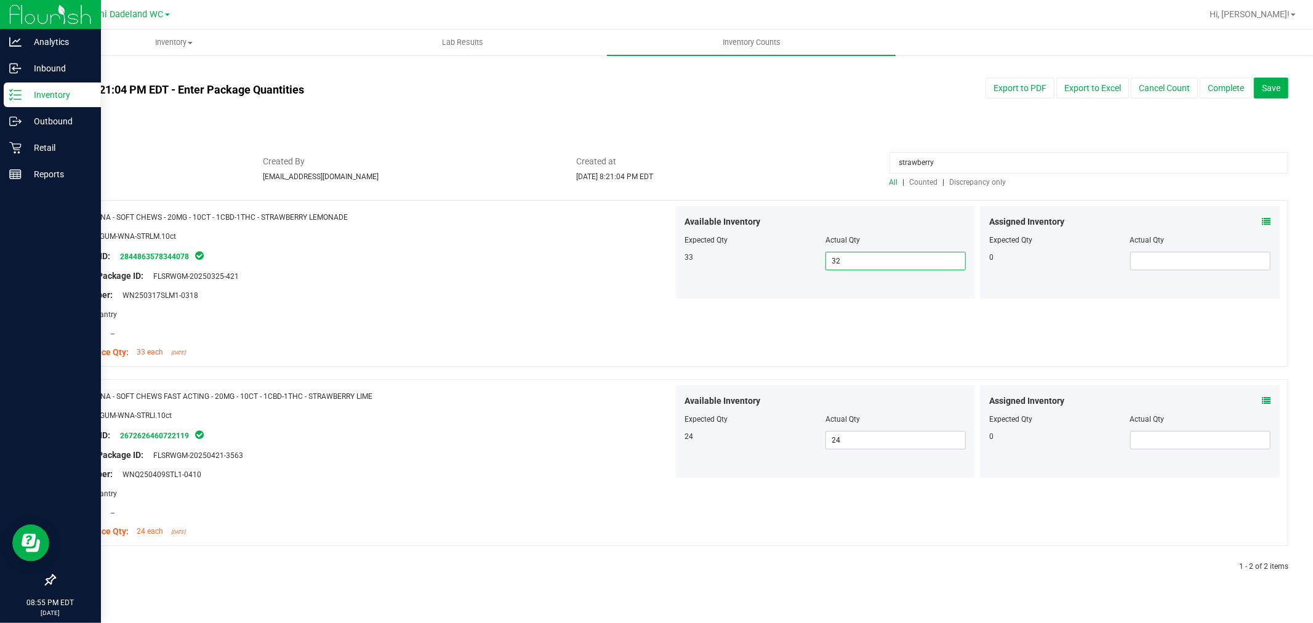
type input "32"
click at [872, 142] on div "All counts [DATE] 8:21:04 PM EDT - Enter Package Quantities Sync Status Not Syn…" at bounding box center [671, 326] width 1234 height 521
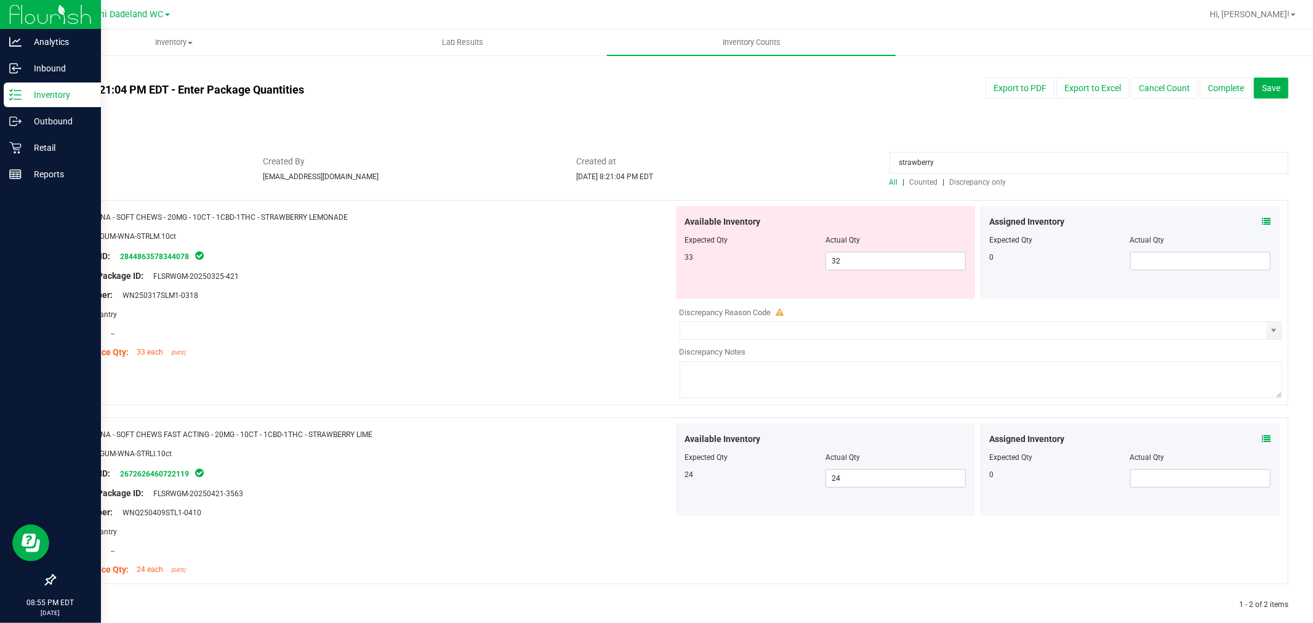
click at [955, 164] on input "strawberry" at bounding box center [1088, 163] width 399 height 22
drag, startPoint x: 958, startPoint y: 175, endPoint x: 964, endPoint y: 183, distance: 9.7
click at [959, 175] on div at bounding box center [1088, 166] width 399 height 22
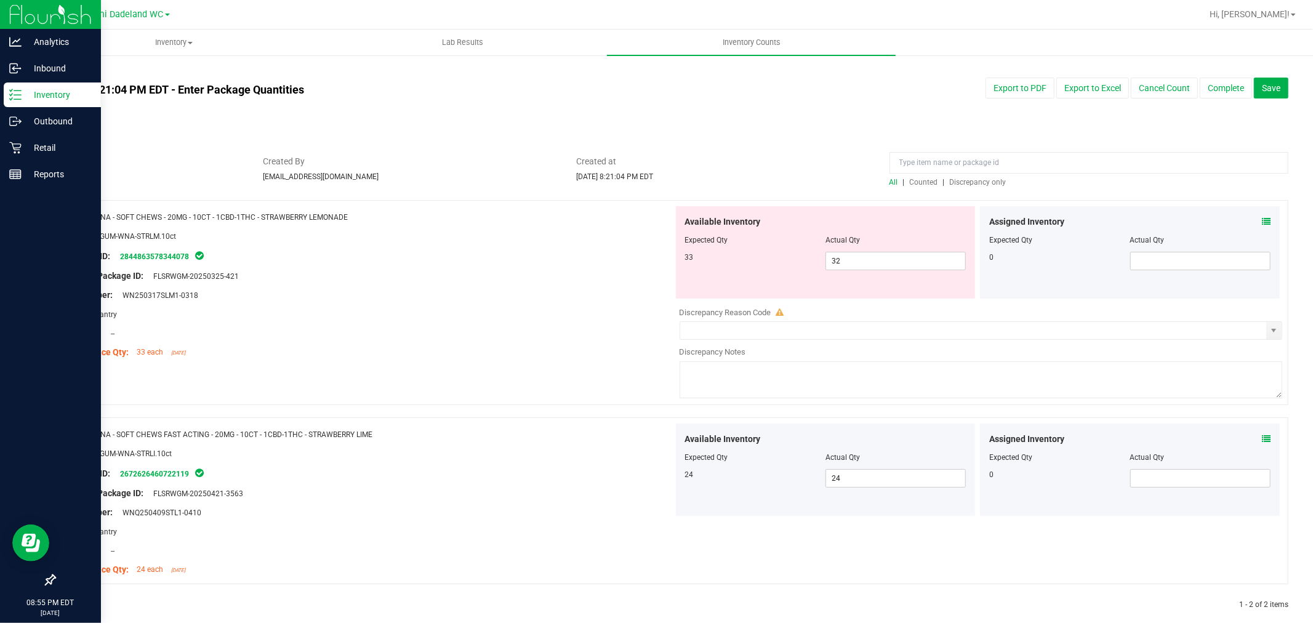
click at [965, 185] on span "Discrepancy only" at bounding box center [978, 182] width 57 height 9
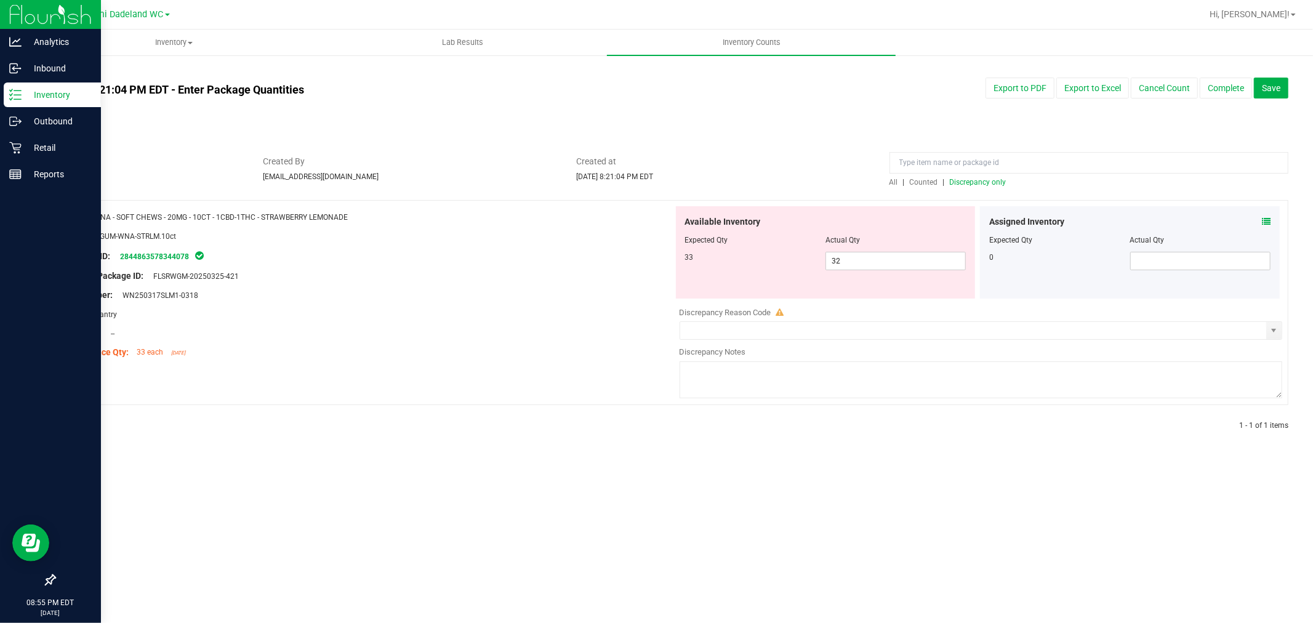
click at [965, 185] on span "Discrepancy only" at bounding box center [978, 182] width 57 height 9
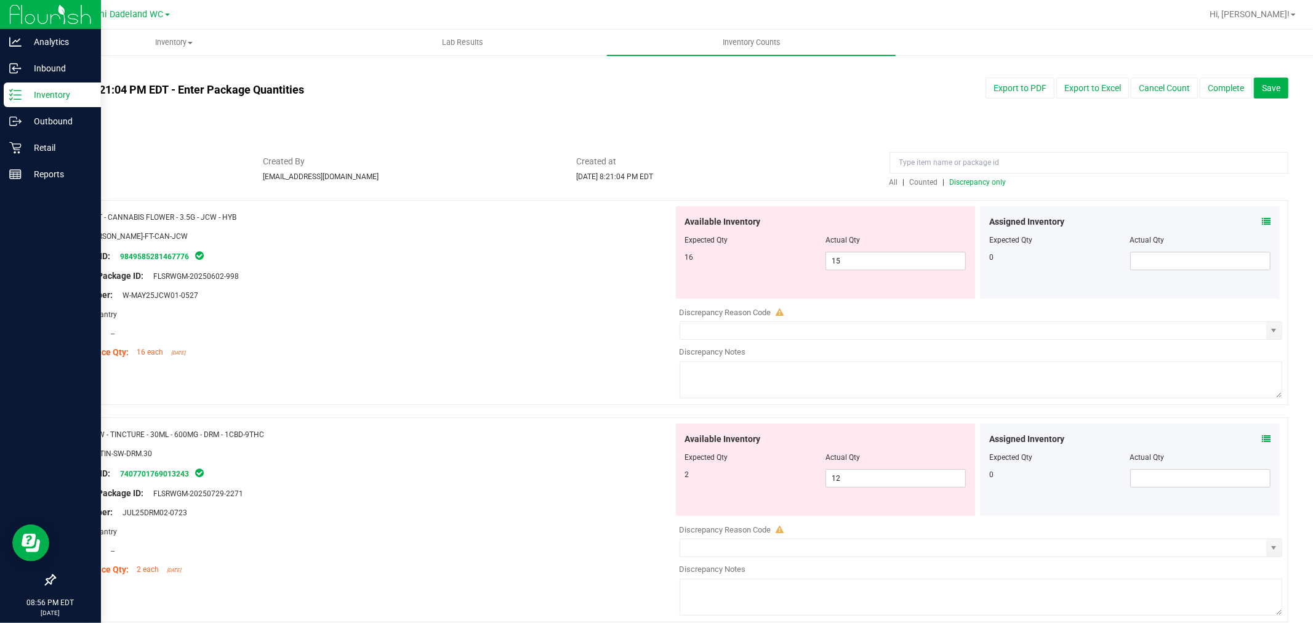
click at [965, 185] on span "Discrepancy only" at bounding box center [978, 182] width 57 height 9
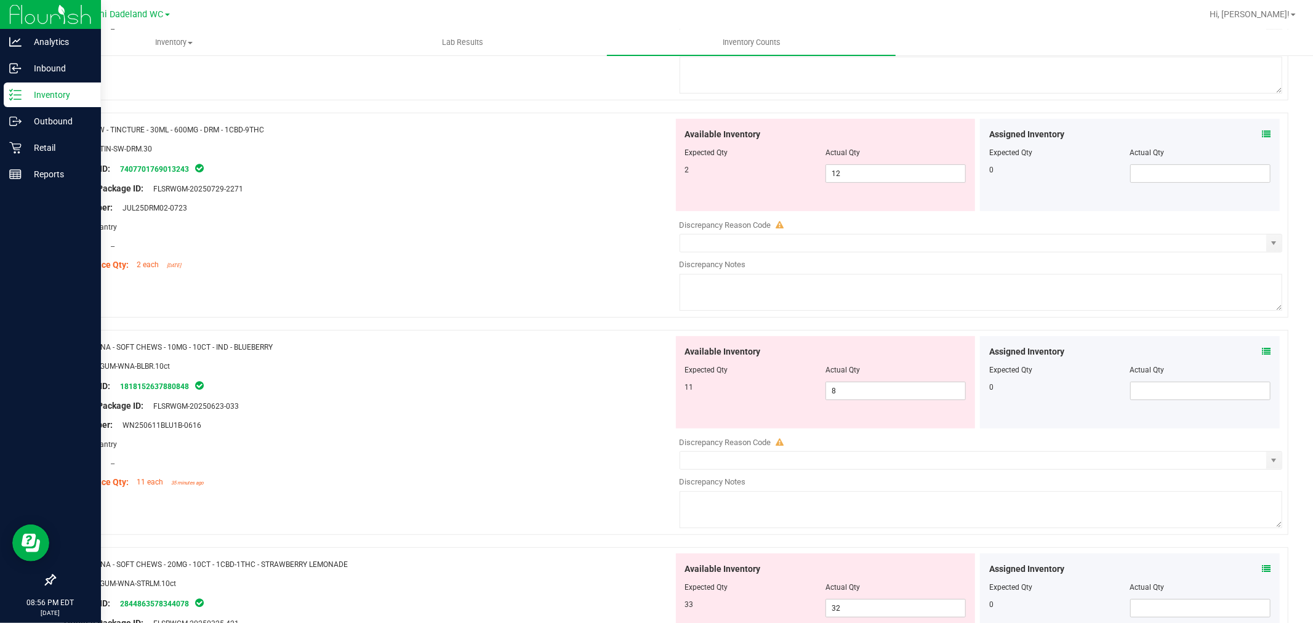
scroll to position [273, 0]
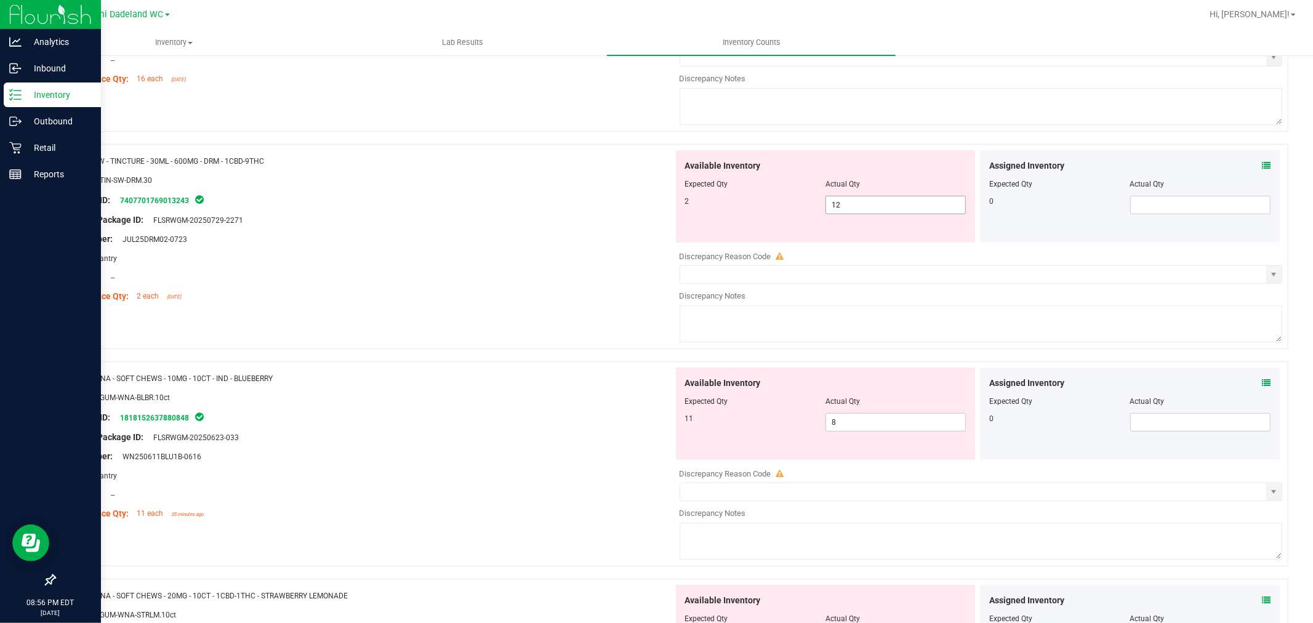
click at [914, 201] on span "12 12" at bounding box center [895, 205] width 140 height 18
click at [914, 201] on input "12" at bounding box center [895, 204] width 139 height 17
type input "2"
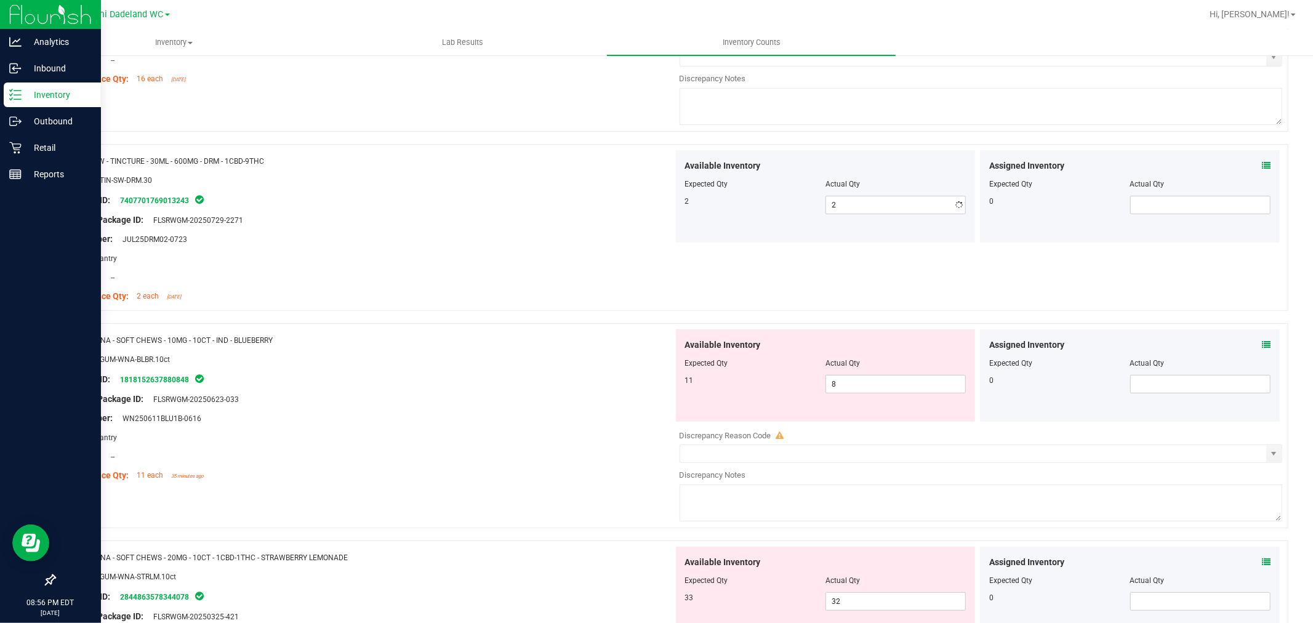
click at [516, 483] on div "Name: WNA - SOFT CHEWS - 10MG - 10CT - IND - BLUEBERRY SKU: EDI-GUM-WNA-BLBR.10…" at bounding box center [368, 407] width 609 height 157
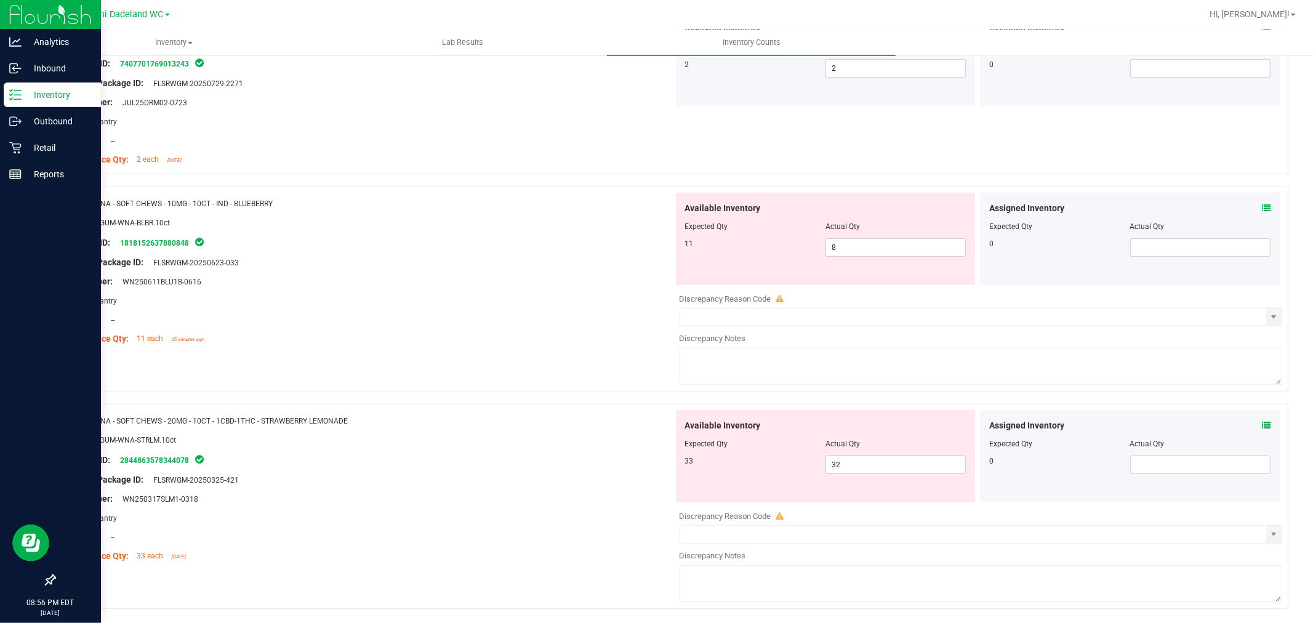
scroll to position [0, 0]
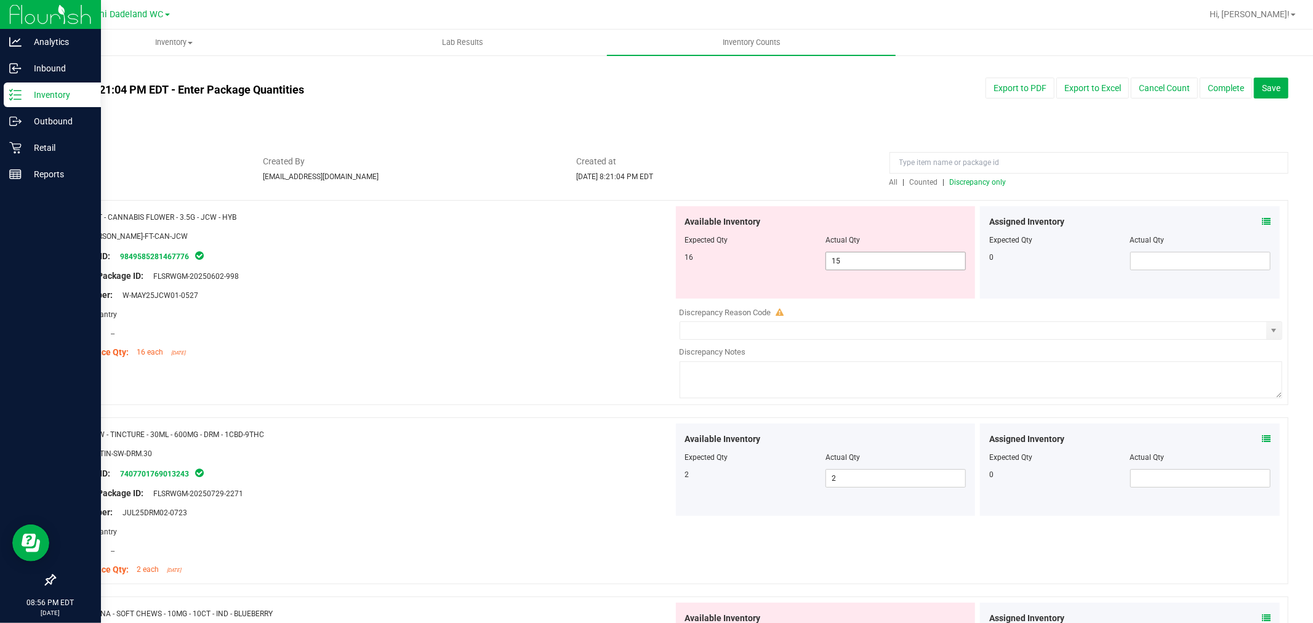
click at [847, 262] on span "15 15" at bounding box center [895, 261] width 140 height 18
type input "16"
click at [622, 271] on div "Original Package ID: FLSRWGM-20250602-998" at bounding box center [368, 276] width 609 height 13
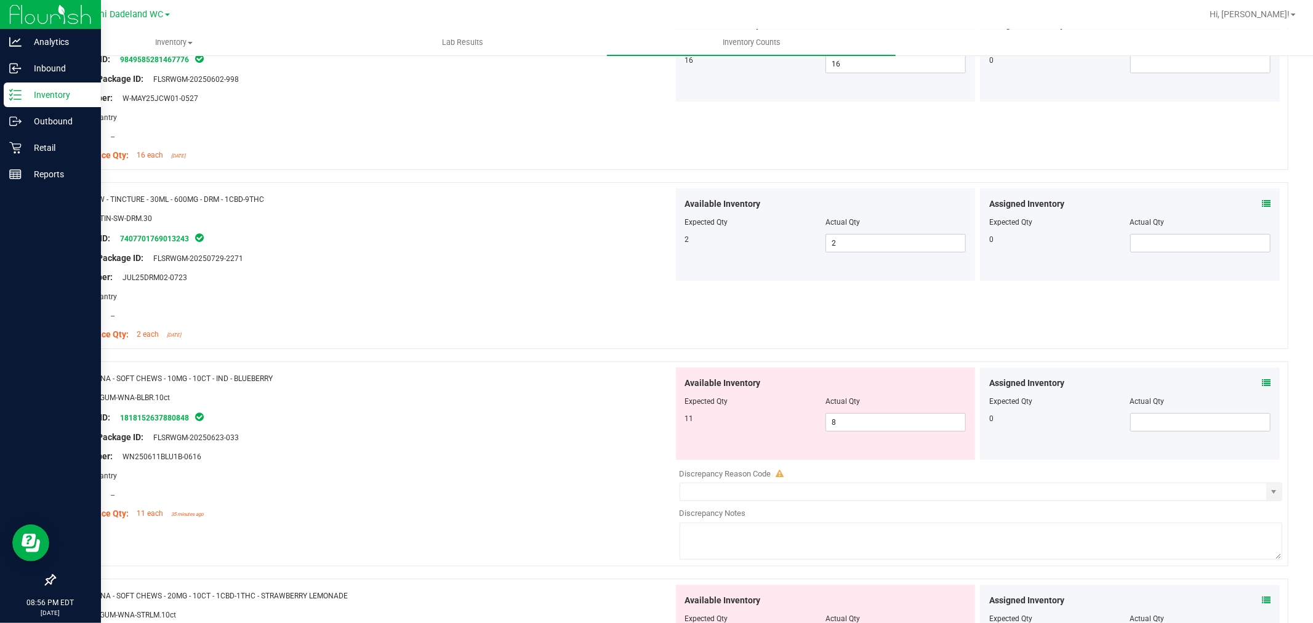
scroll to position [410, 0]
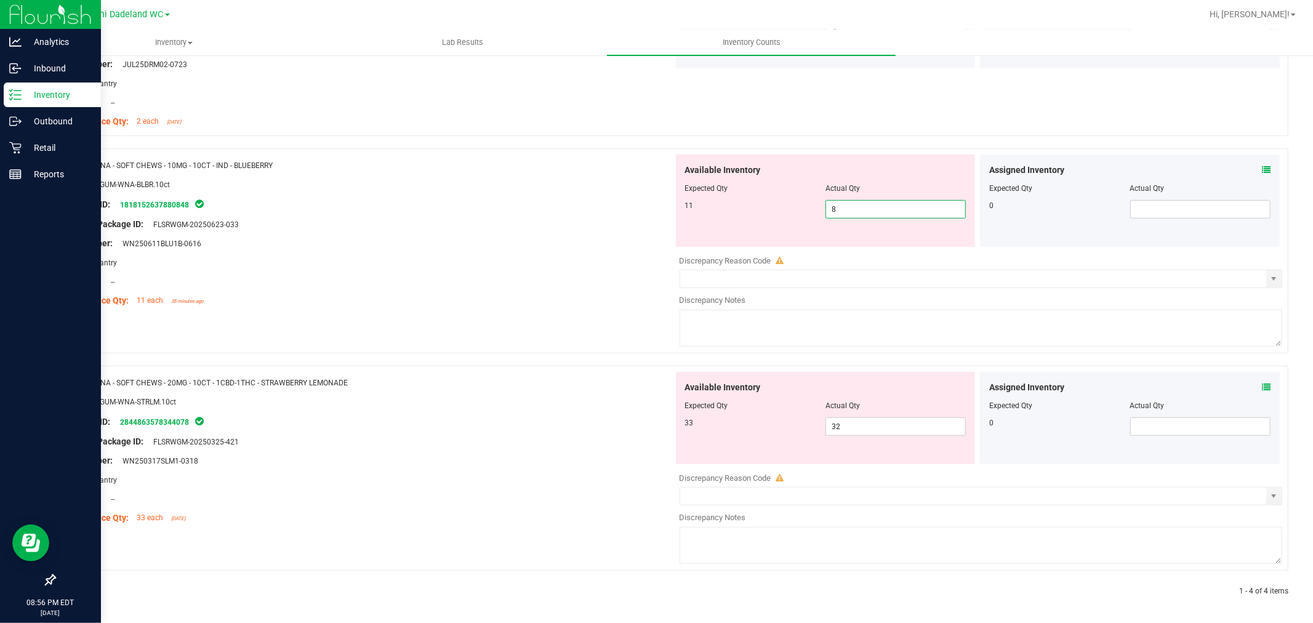
click at [895, 212] on span "8 8" at bounding box center [895, 209] width 140 height 18
click at [548, 288] on div at bounding box center [368, 291] width 609 height 6
click at [916, 427] on span "32 32" at bounding box center [895, 426] width 140 height 18
click at [872, 203] on span "8 8" at bounding box center [895, 209] width 140 height 18
click at [525, 207] on div "Package ID: 1818152637880848" at bounding box center [368, 204] width 609 height 15
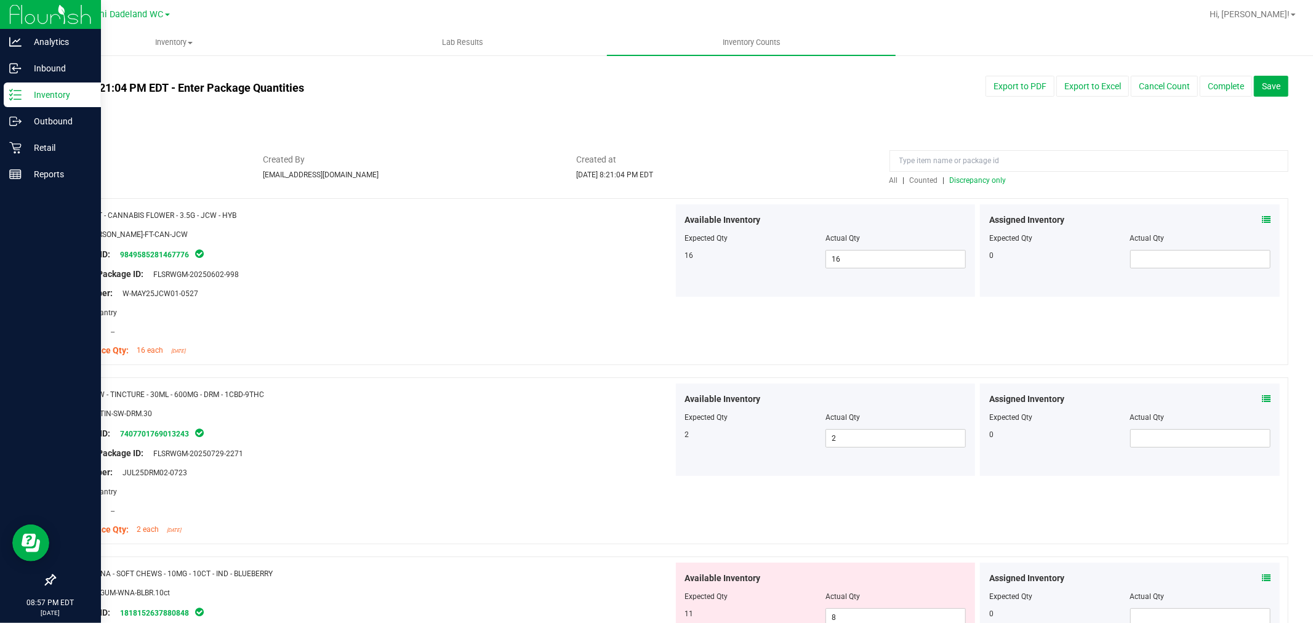
scroll to position [0, 0]
click at [964, 179] on span "Discrepancy only" at bounding box center [978, 182] width 57 height 9
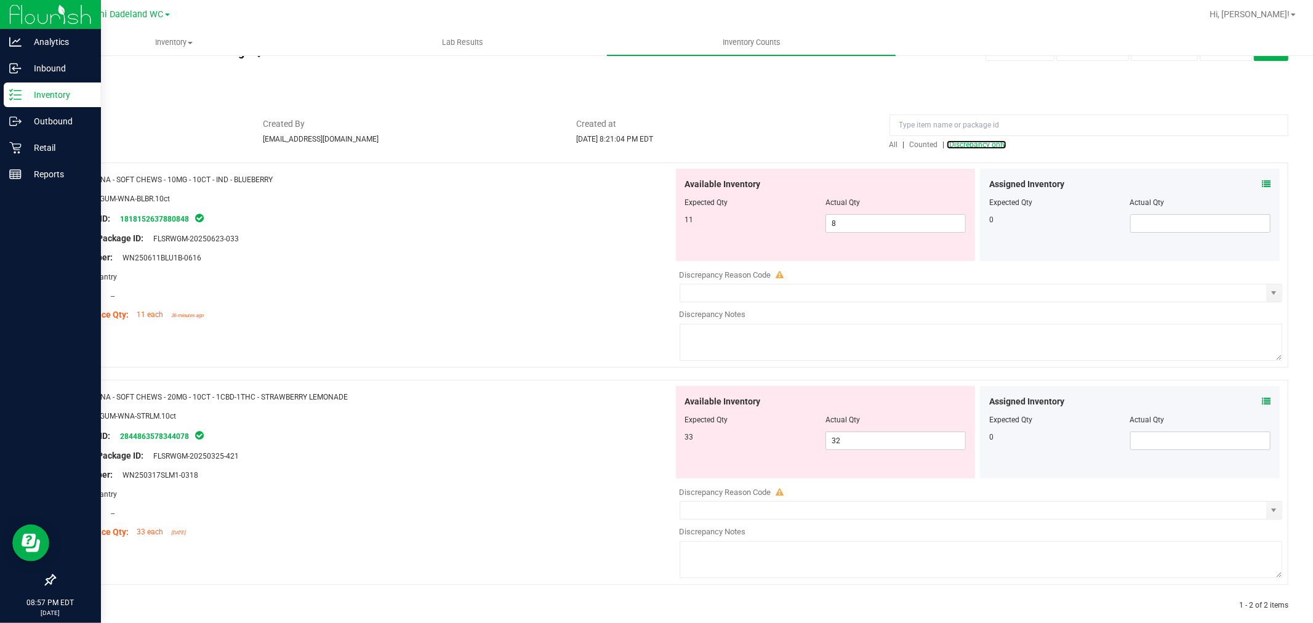
scroll to position [54, 0]
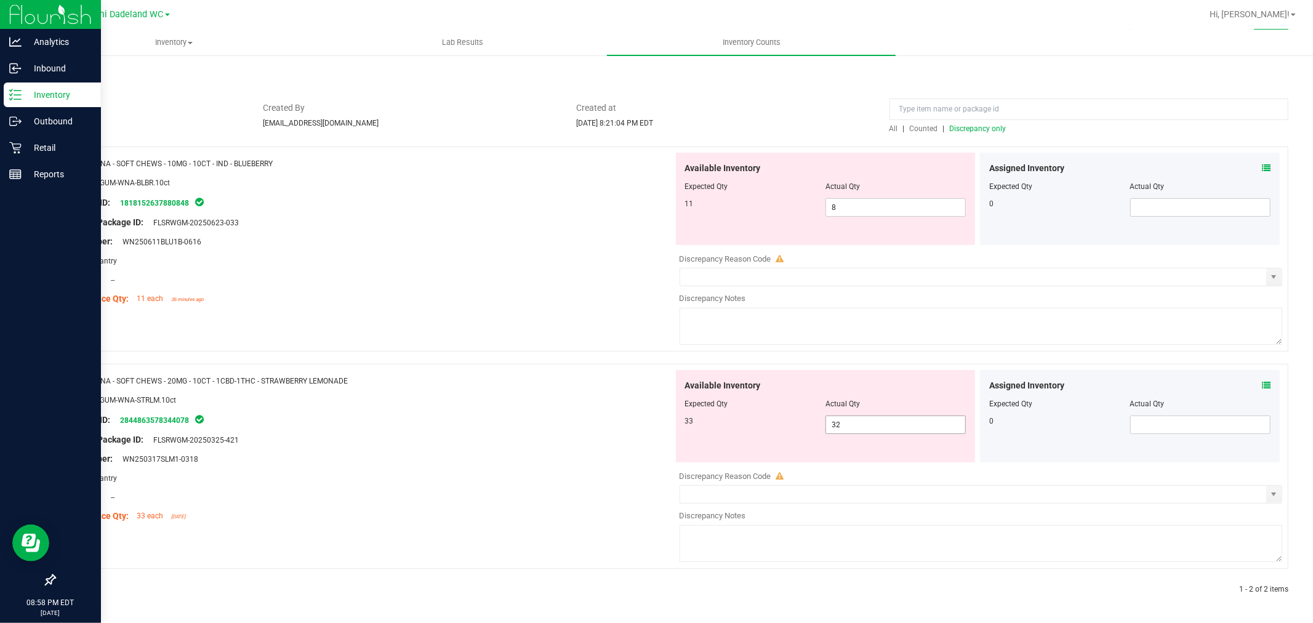
click at [854, 427] on span "32 32" at bounding box center [895, 424] width 140 height 18
click at [854, 427] on input "32" at bounding box center [895, 424] width 139 height 17
click at [592, 238] on div "Lot Number: WN250611BLU1B-0616" at bounding box center [368, 241] width 609 height 13
click at [865, 421] on span "32 32" at bounding box center [895, 424] width 140 height 18
click at [865, 421] on input "32" at bounding box center [895, 424] width 139 height 17
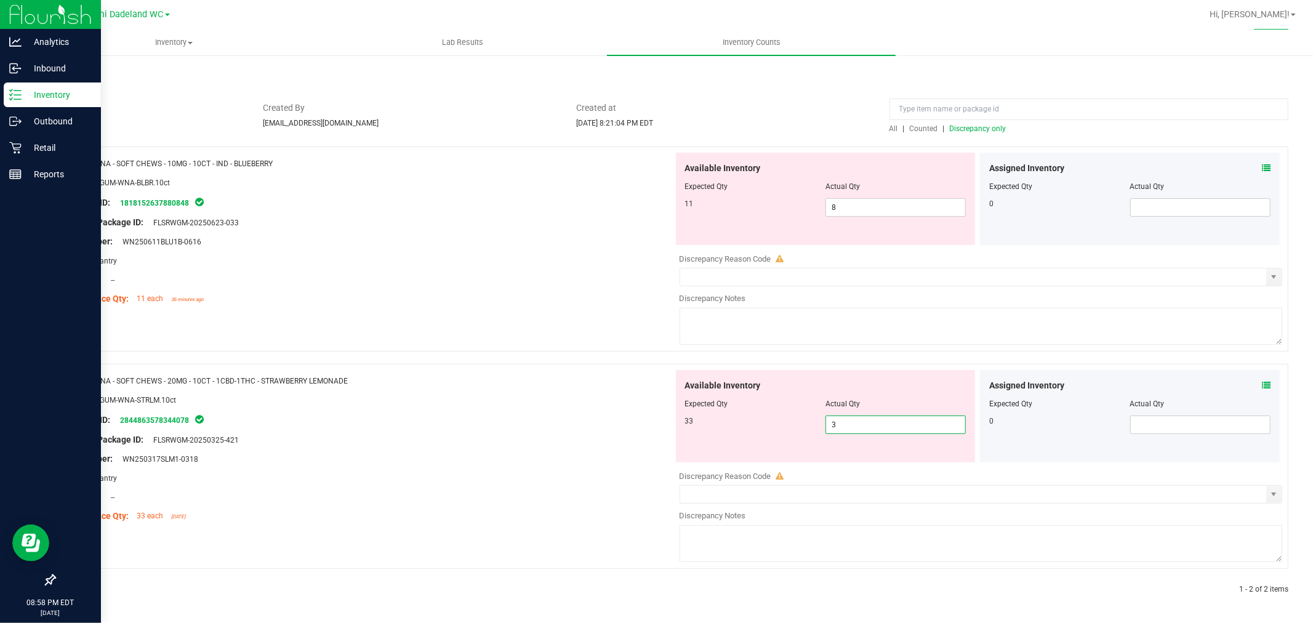
type input "30"
click at [459, 300] on div "Compliance Qty: 11 each 36 minutes ago" at bounding box center [368, 298] width 609 height 13
click at [861, 205] on span "8 8" at bounding box center [895, 207] width 140 height 18
click at [861, 205] on input "8" at bounding box center [895, 207] width 139 height 17
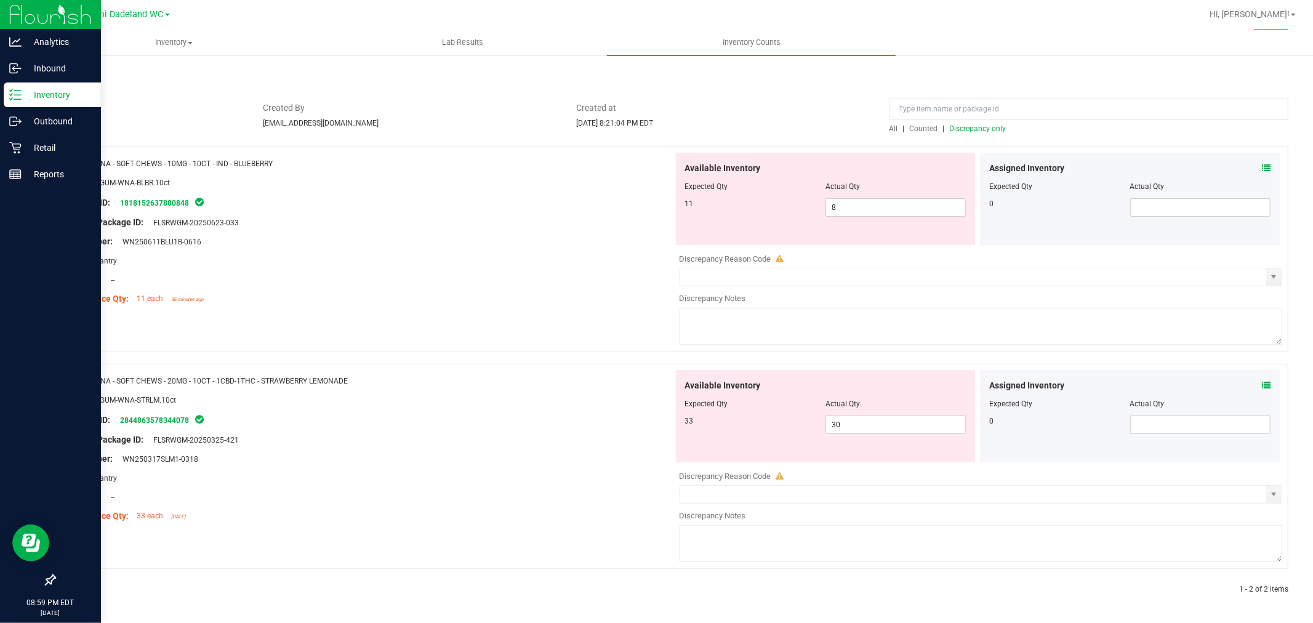
click at [876, 315] on textarea at bounding box center [981, 326] width 603 height 37
click at [616, 308] on div "Name: WNA - SOFT CHEWS - 10MG - 10CT - IND - BLUEBERRY SKU: EDI-GUM-WNA-BLBR.10…" at bounding box center [671, 248] width 1234 height 205
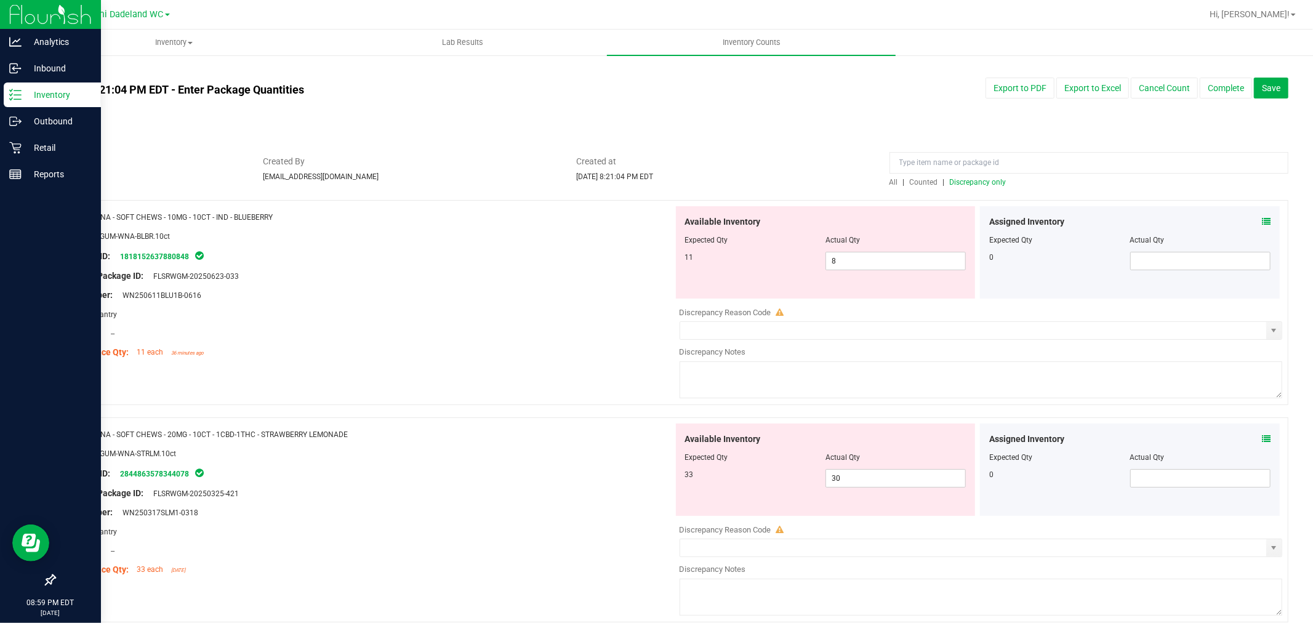
click at [984, 178] on span "Discrepancy only" at bounding box center [978, 182] width 57 height 9
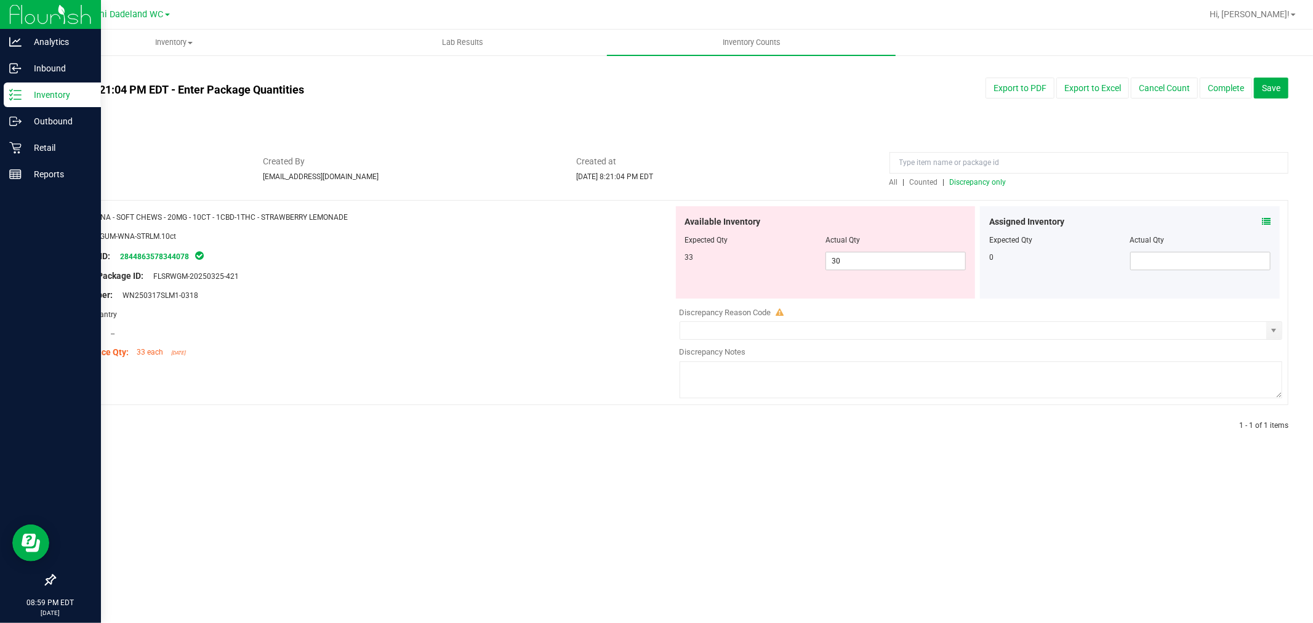
click at [998, 186] on span "Discrepancy only" at bounding box center [978, 182] width 57 height 9
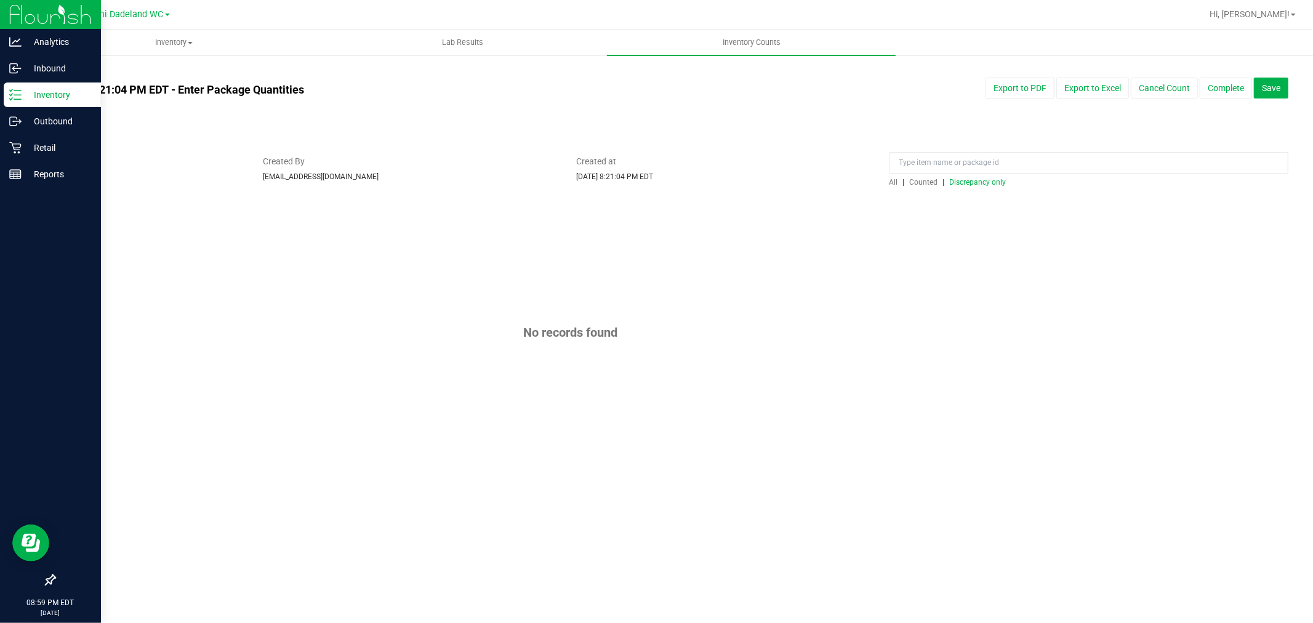
click at [998, 186] on span "Discrepancy only" at bounding box center [978, 182] width 57 height 9
click at [64, 119] on span "Not Synced" at bounding box center [73, 122] width 38 height 9
